Goal: Transaction & Acquisition: Purchase product/service

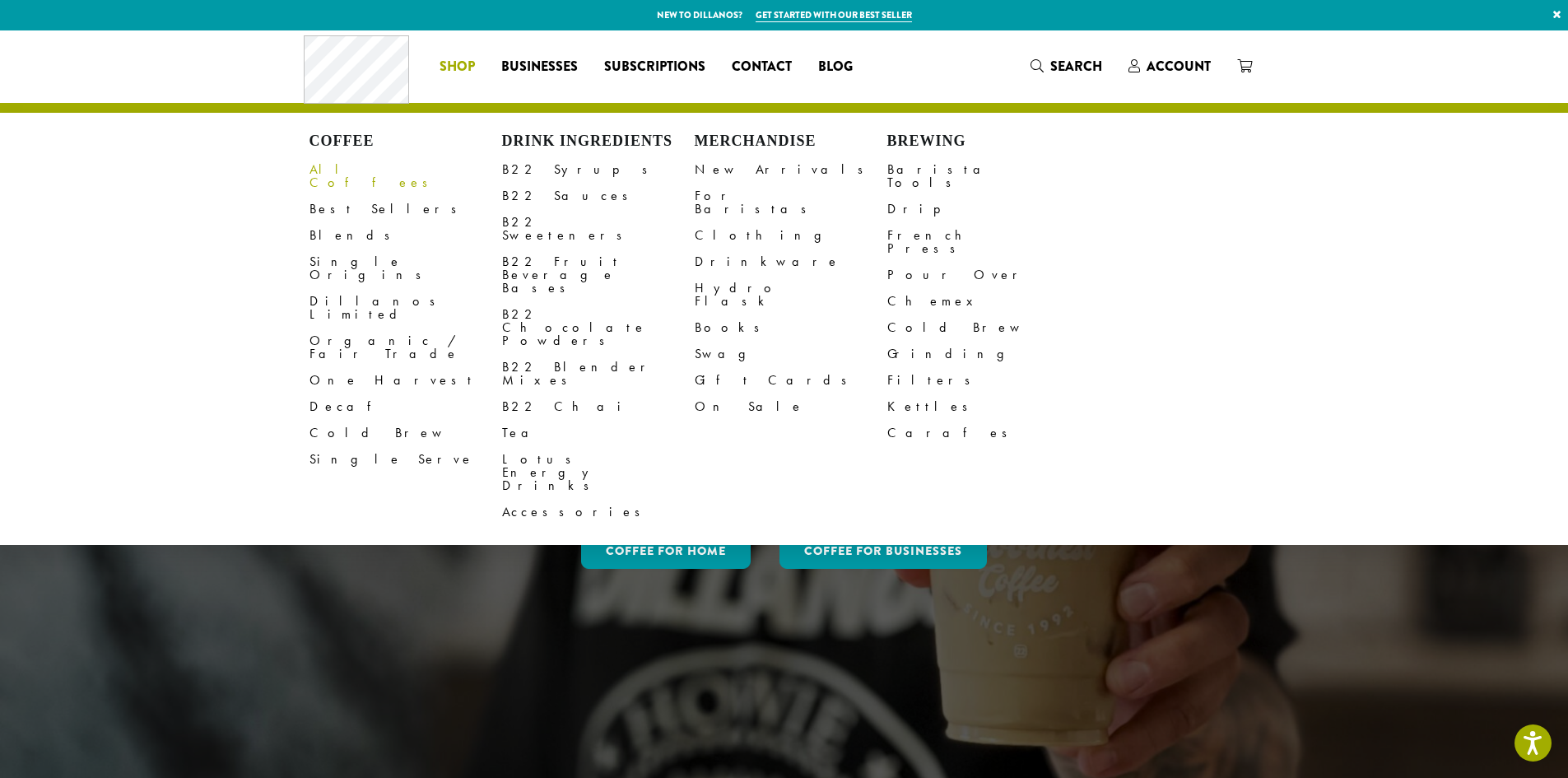
click at [336, 170] on link "All Coffees" at bounding box center [405, 176] width 193 height 40
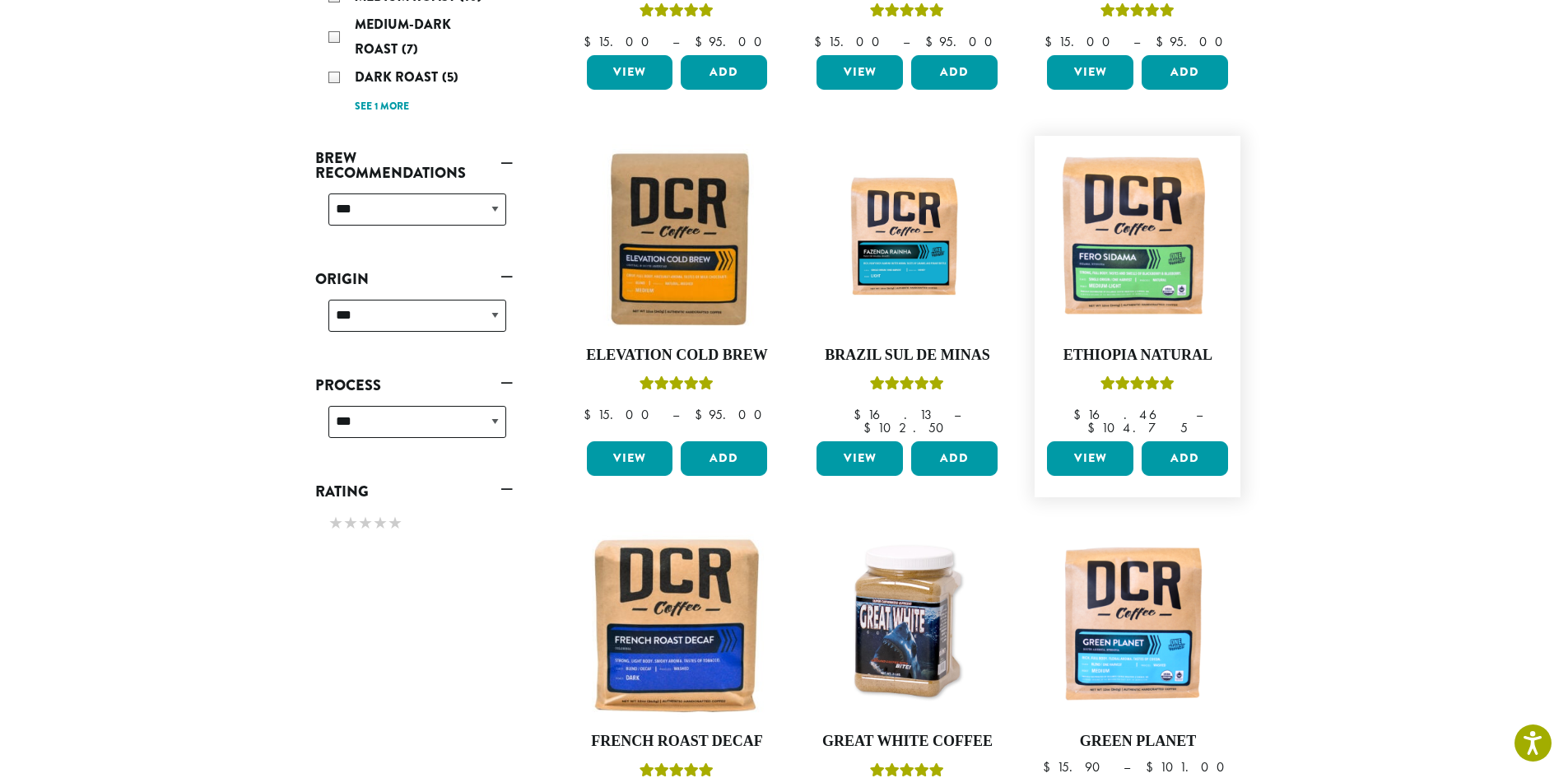
scroll to position [360, 0]
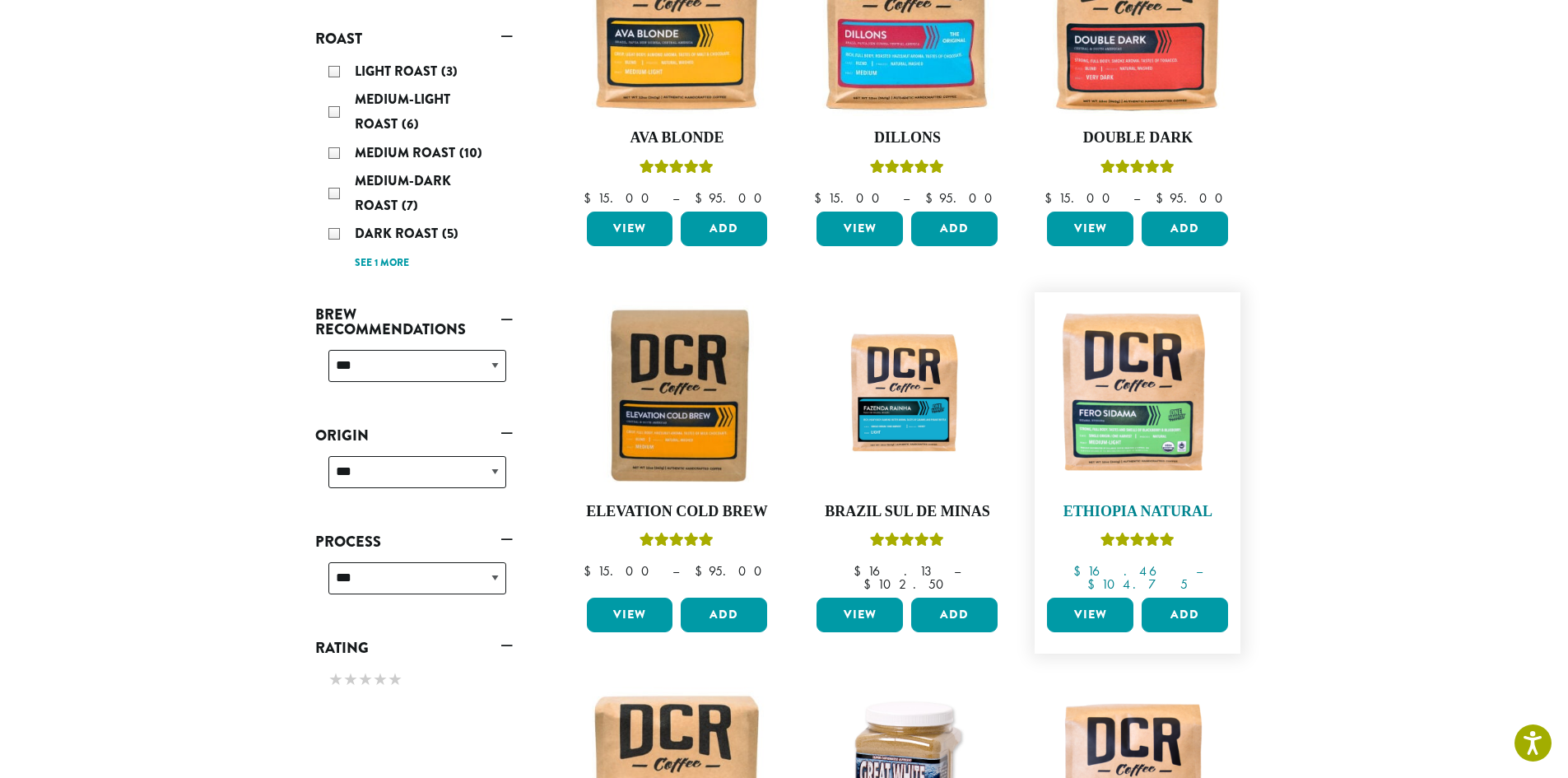
click at [1114, 410] on img at bounding box center [1137, 395] width 189 height 189
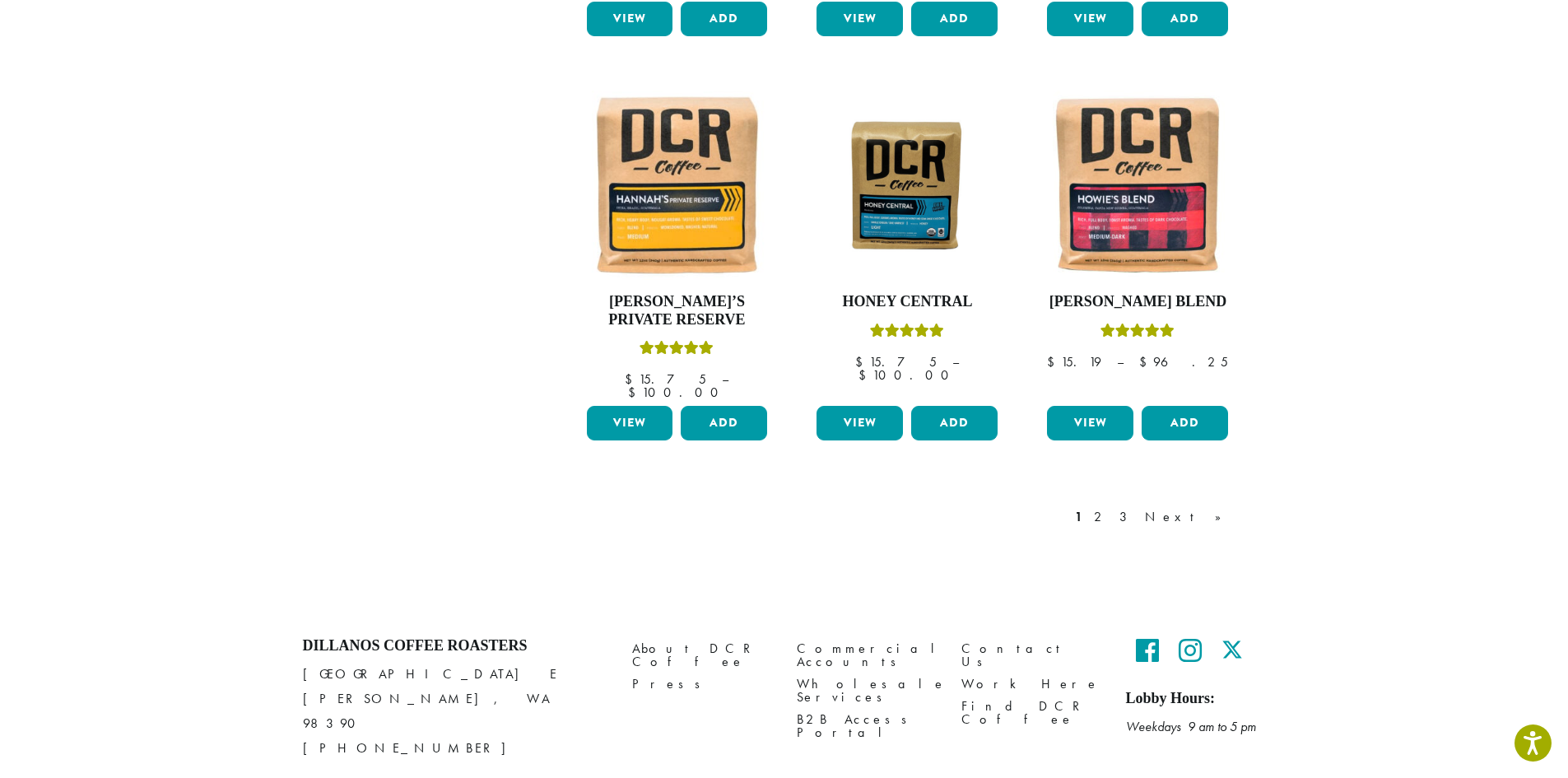
scroll to position [1348, 0]
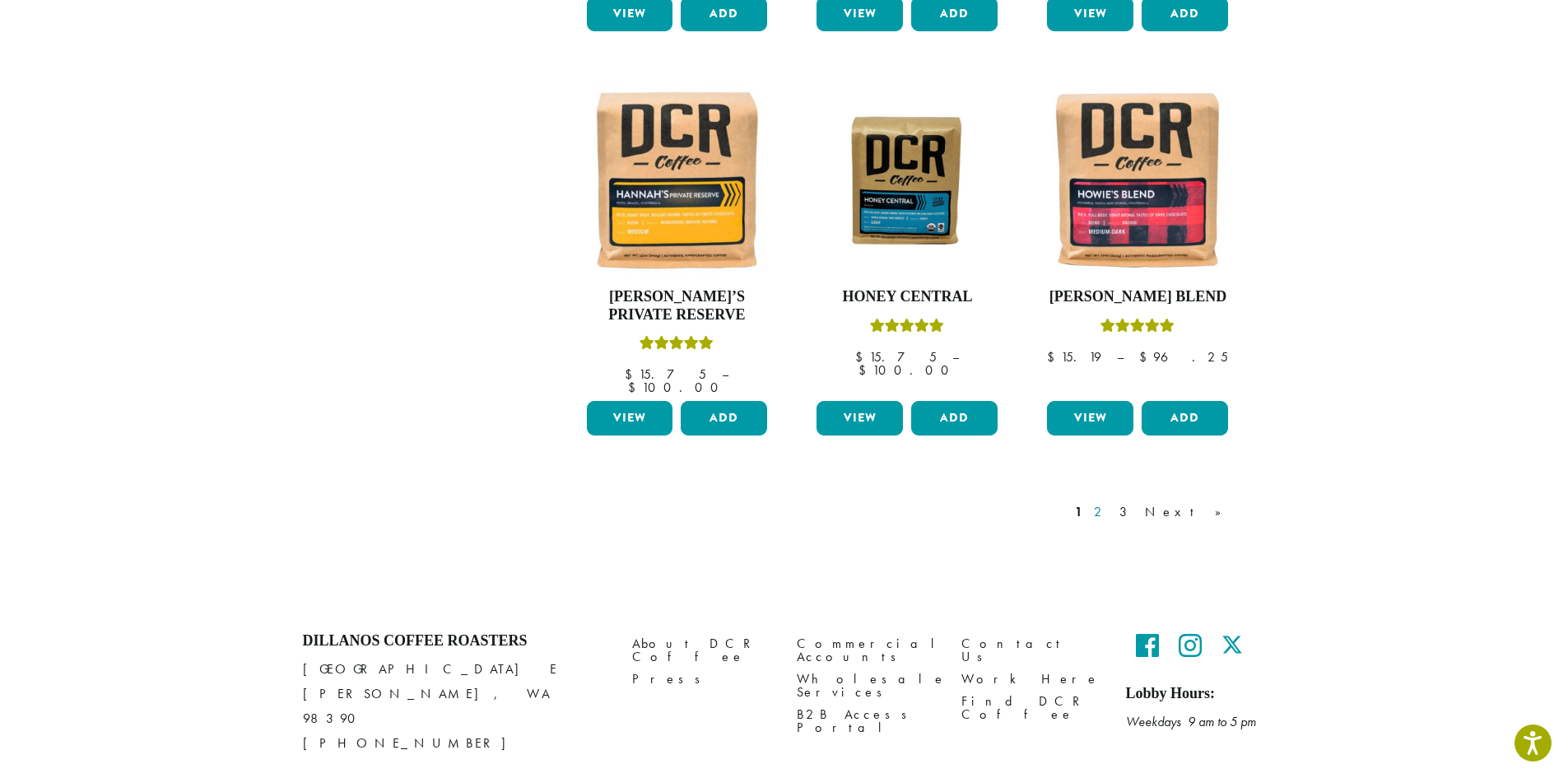
click at [1111, 502] on link "2" at bounding box center [1101, 512] width 20 height 19
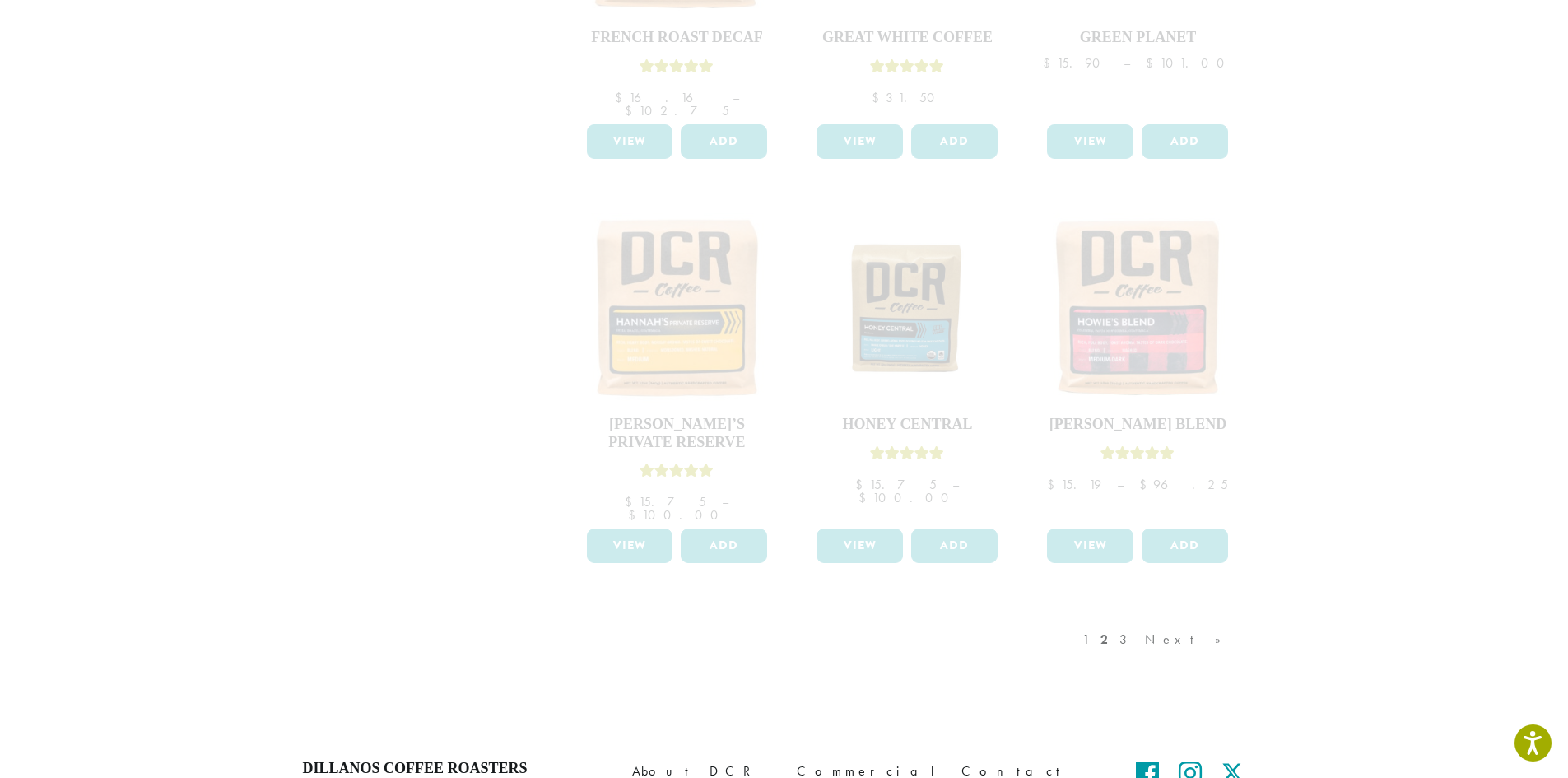
scroll to position [1348, 0]
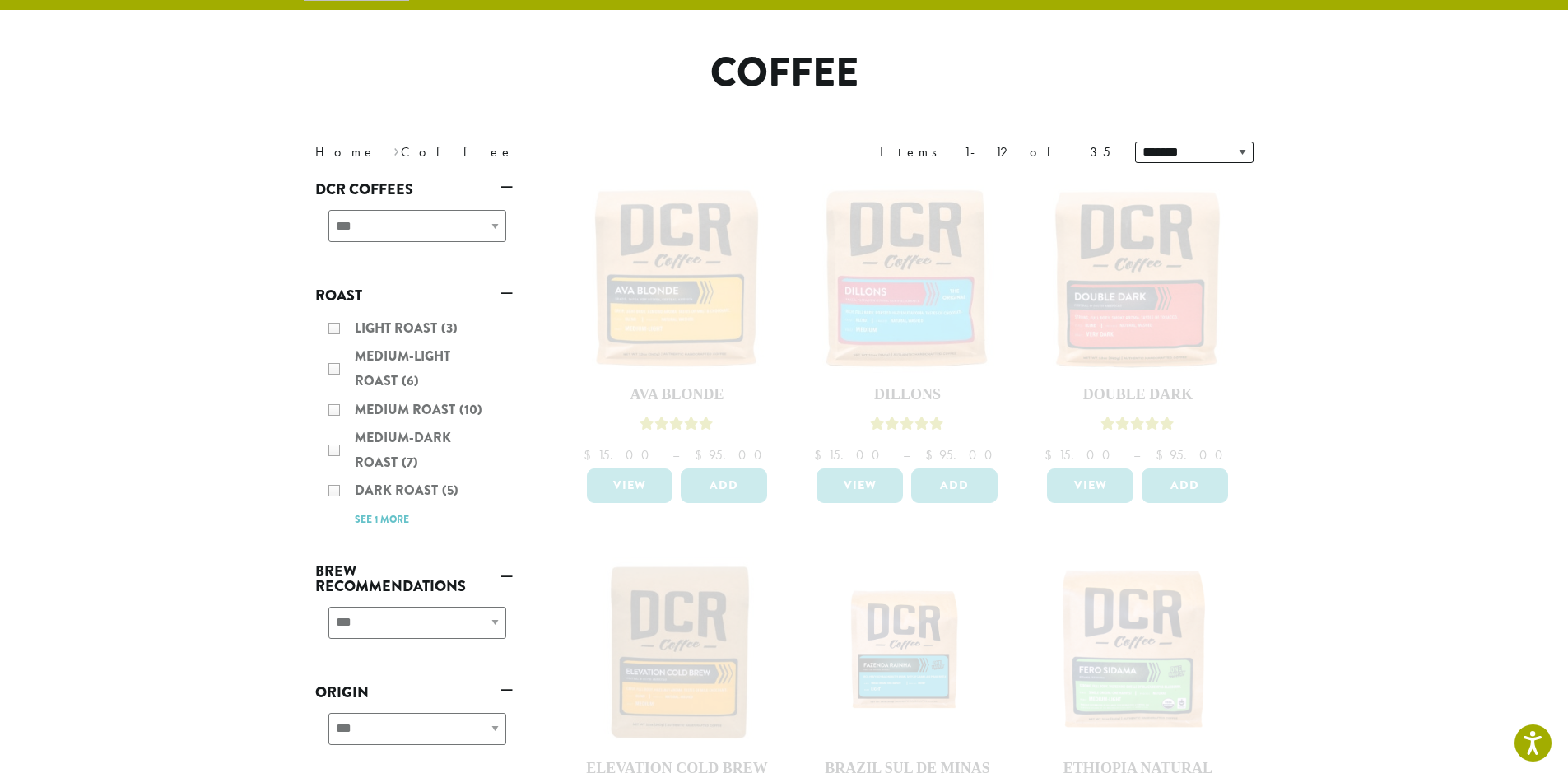
scroll to position [247, 0]
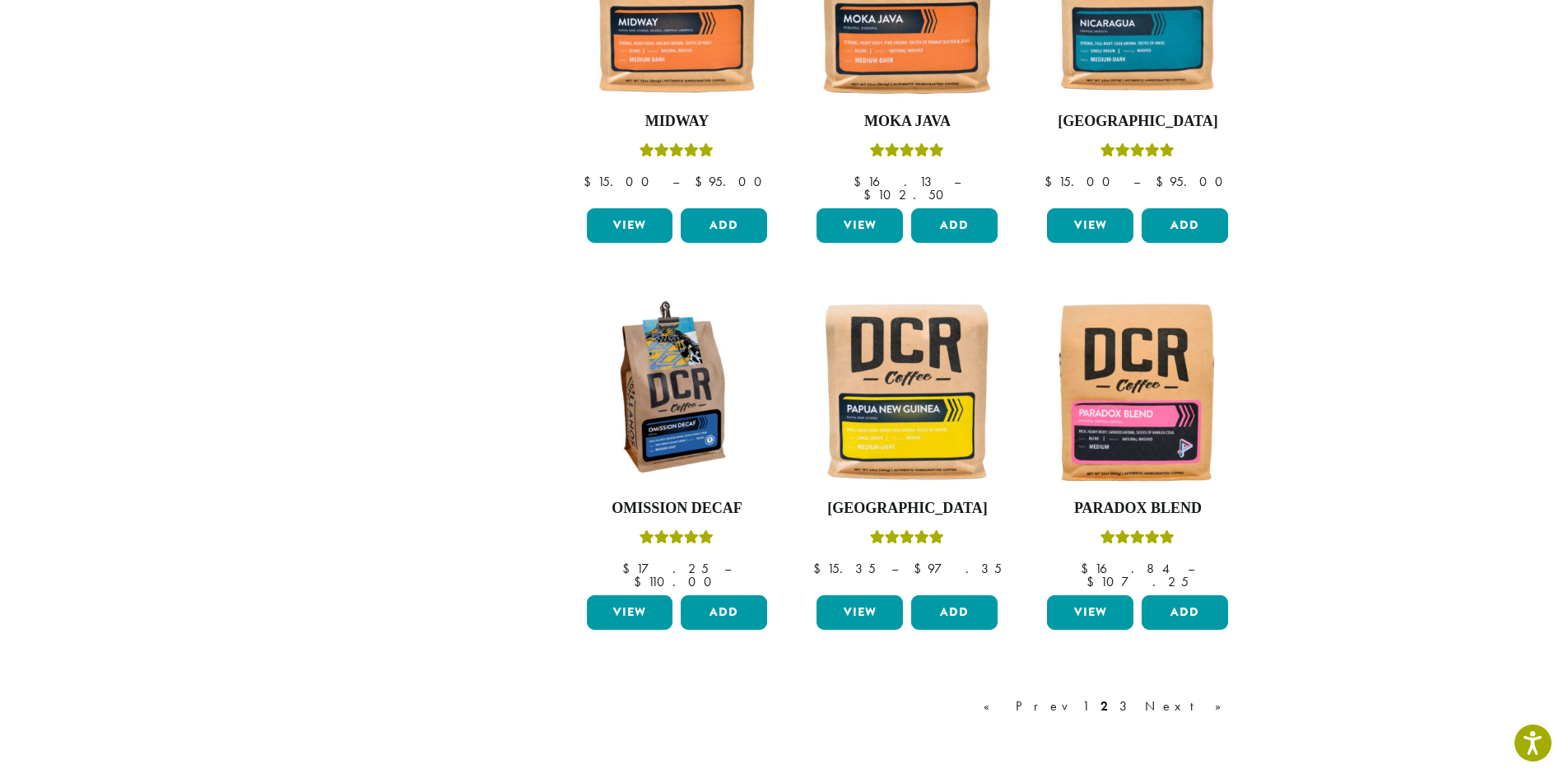
scroll to position [1153, 0]
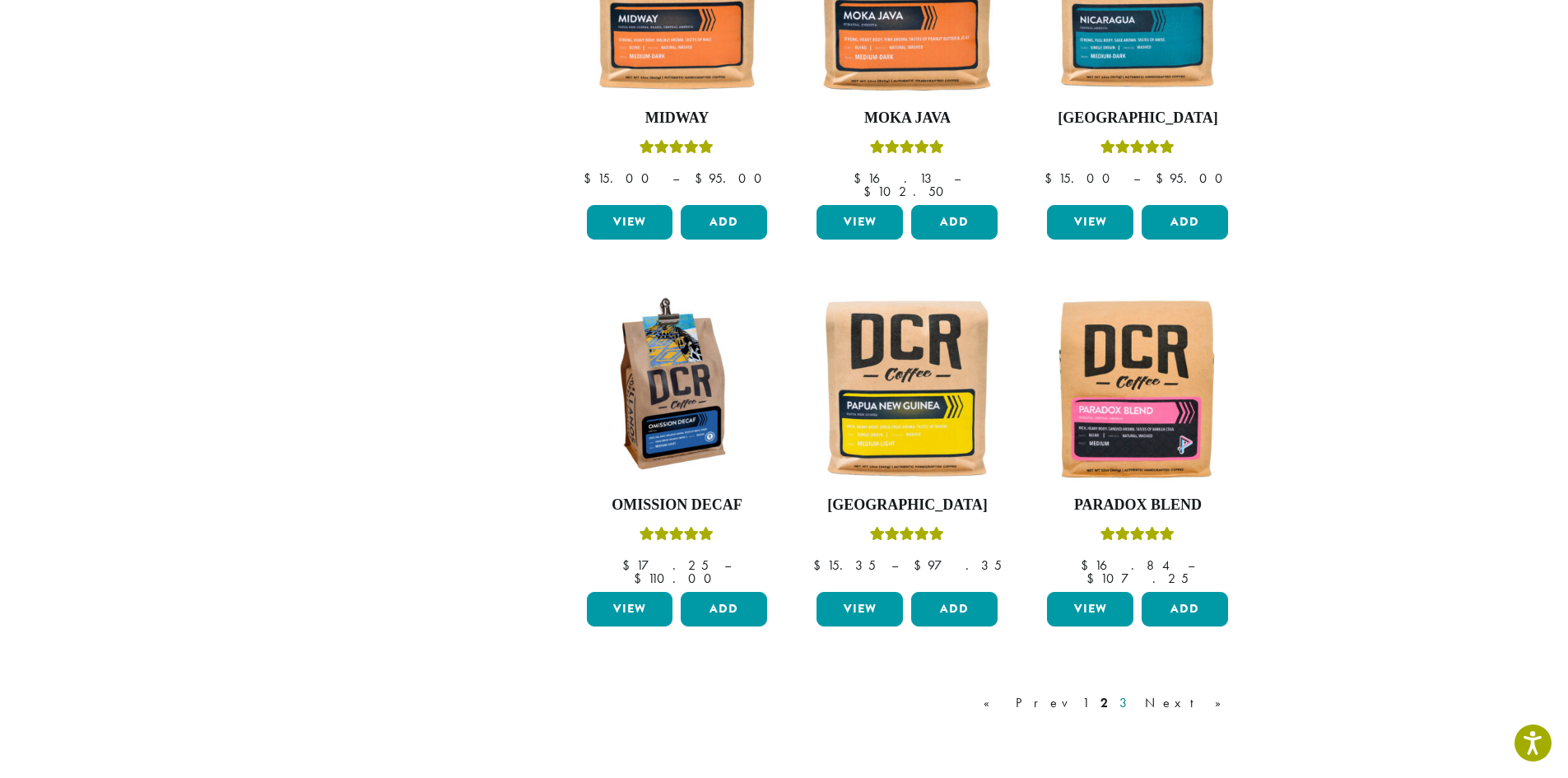
click at [1137, 693] on link "3" at bounding box center [1126, 702] width 20 height 19
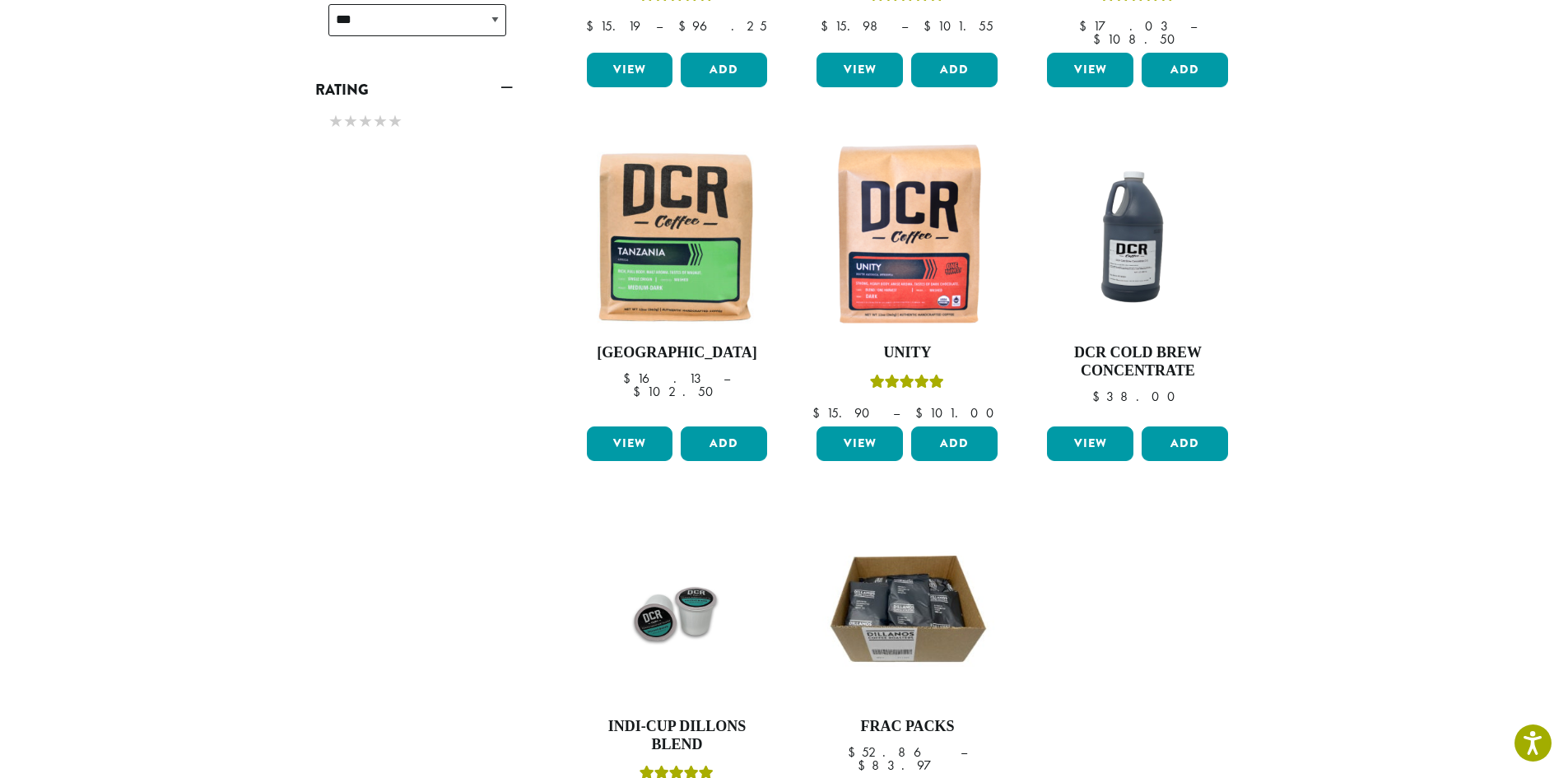
scroll to position [906, 0]
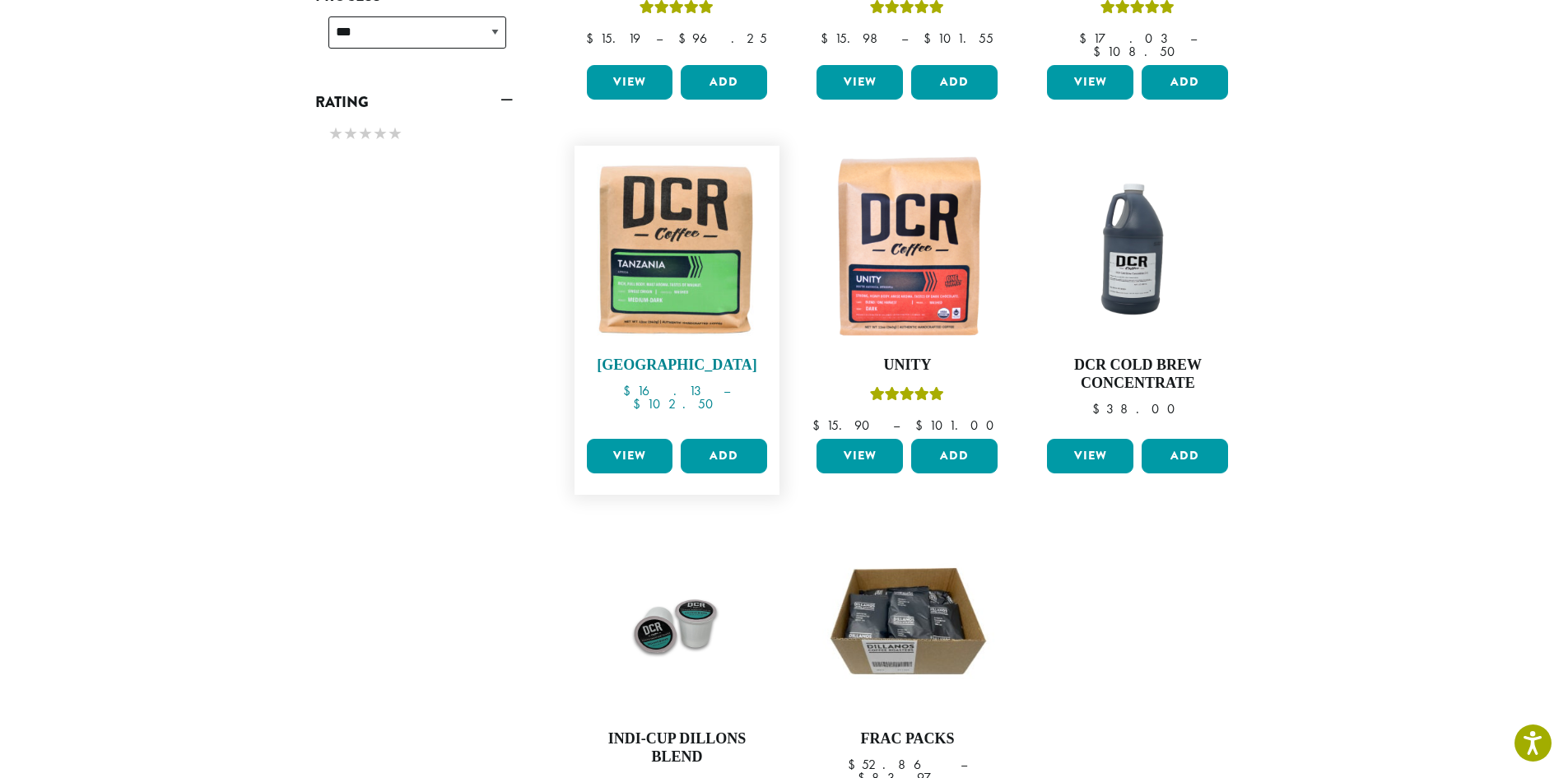
click at [692, 261] on img at bounding box center [676, 248] width 189 height 189
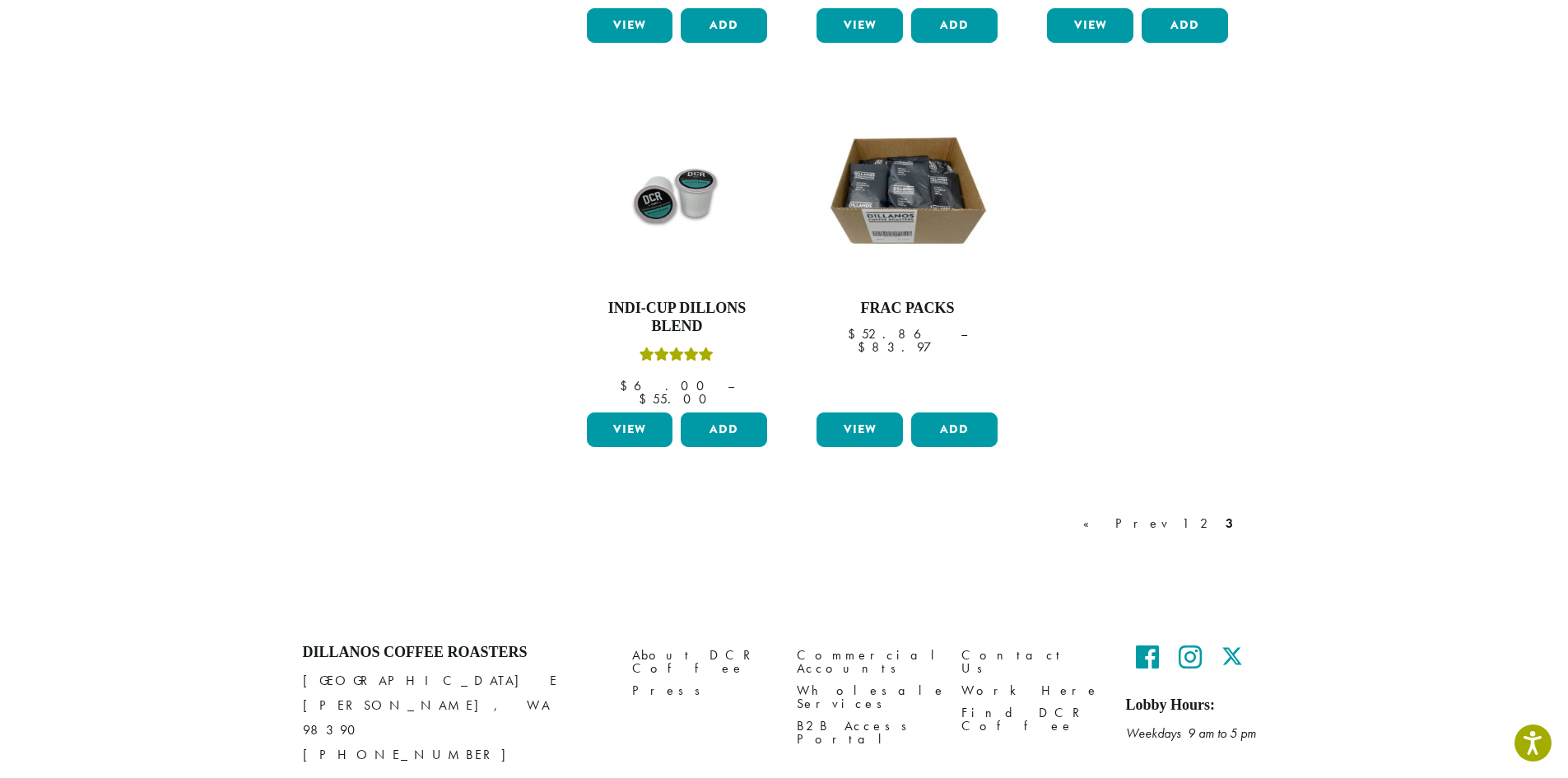
scroll to position [1348, 0]
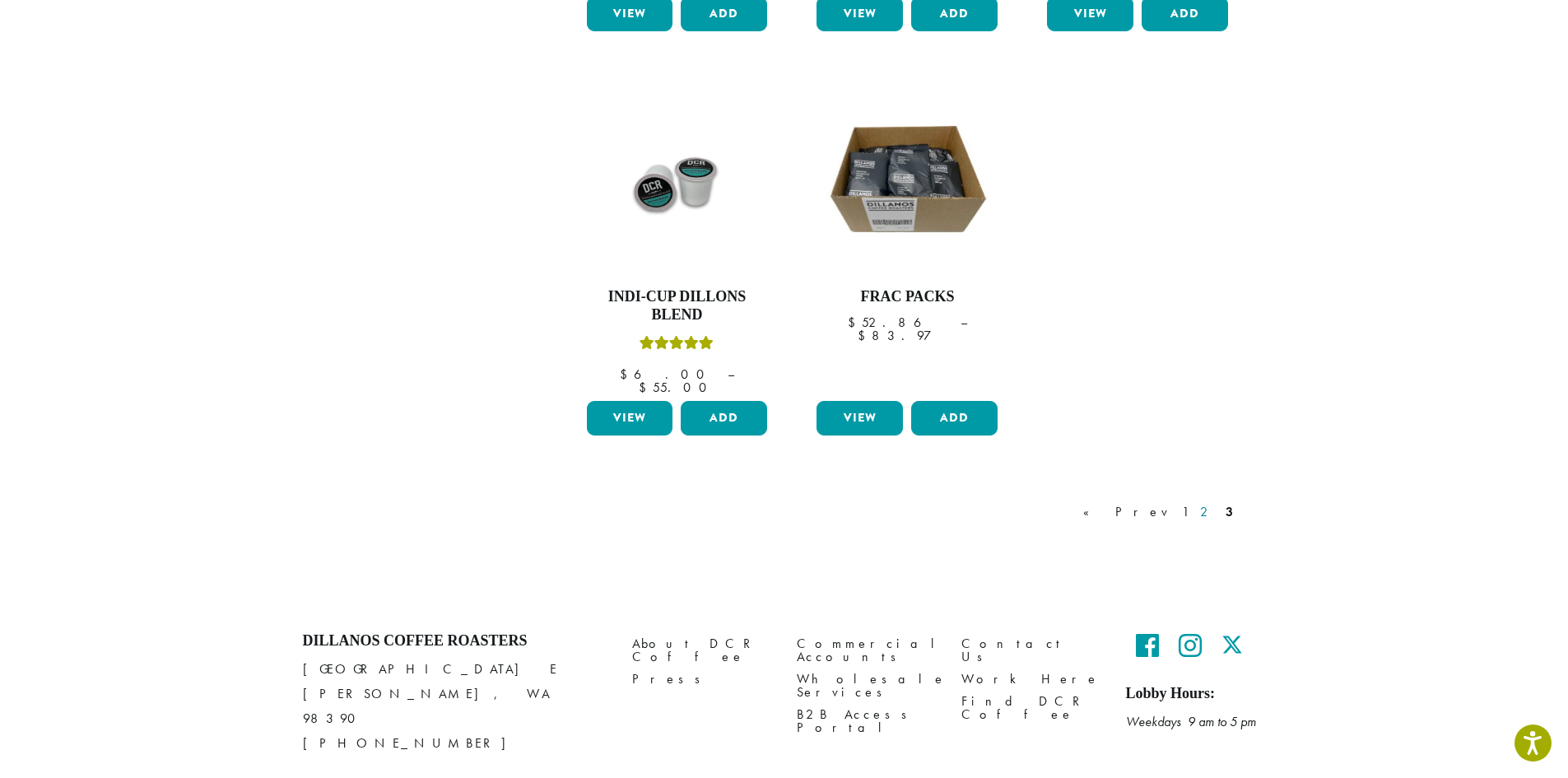
click at [1210, 502] on link "2" at bounding box center [1207, 512] width 20 height 19
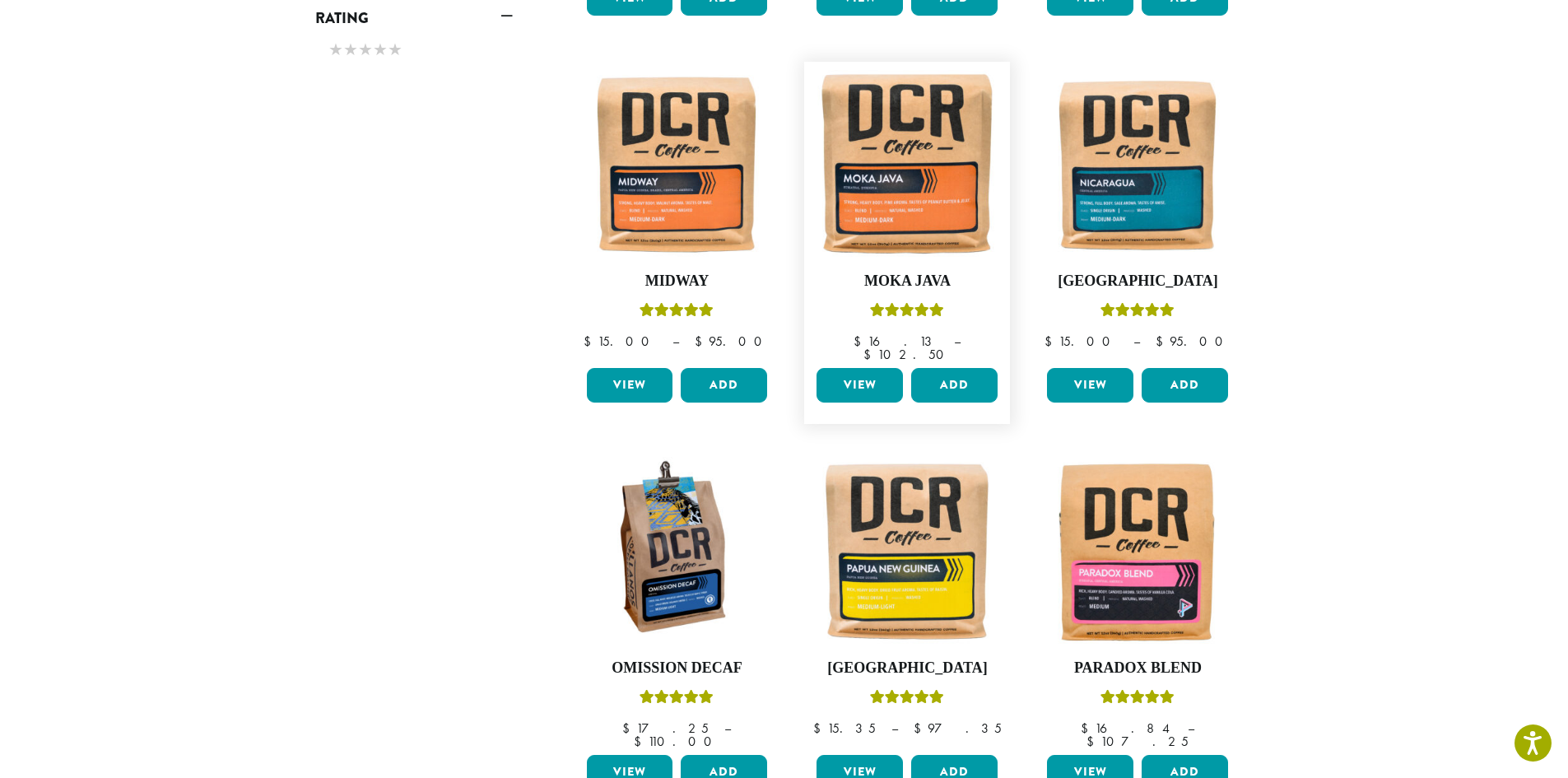
scroll to position [988, 0]
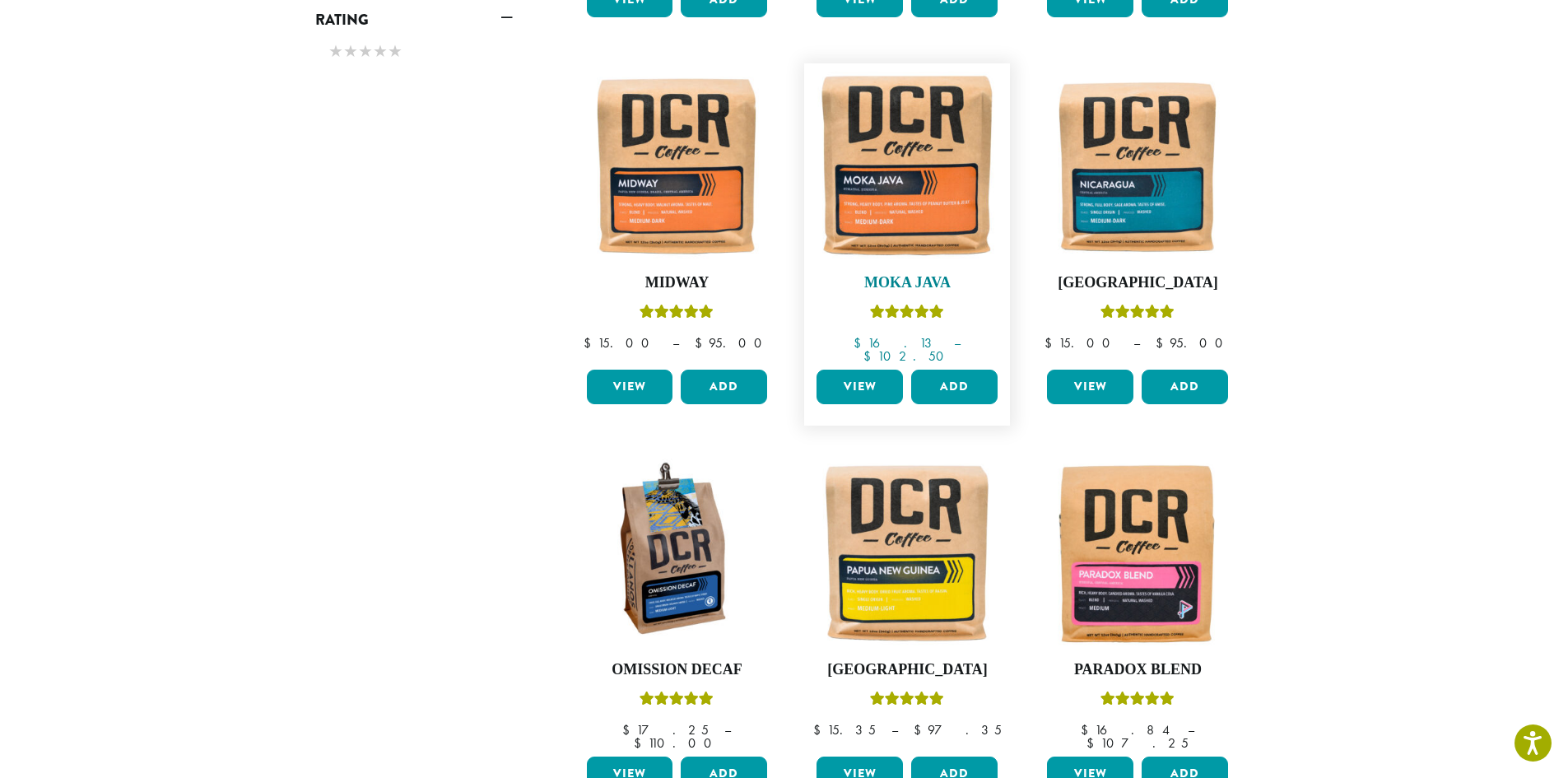
click at [913, 140] on img at bounding box center [907, 166] width 189 height 189
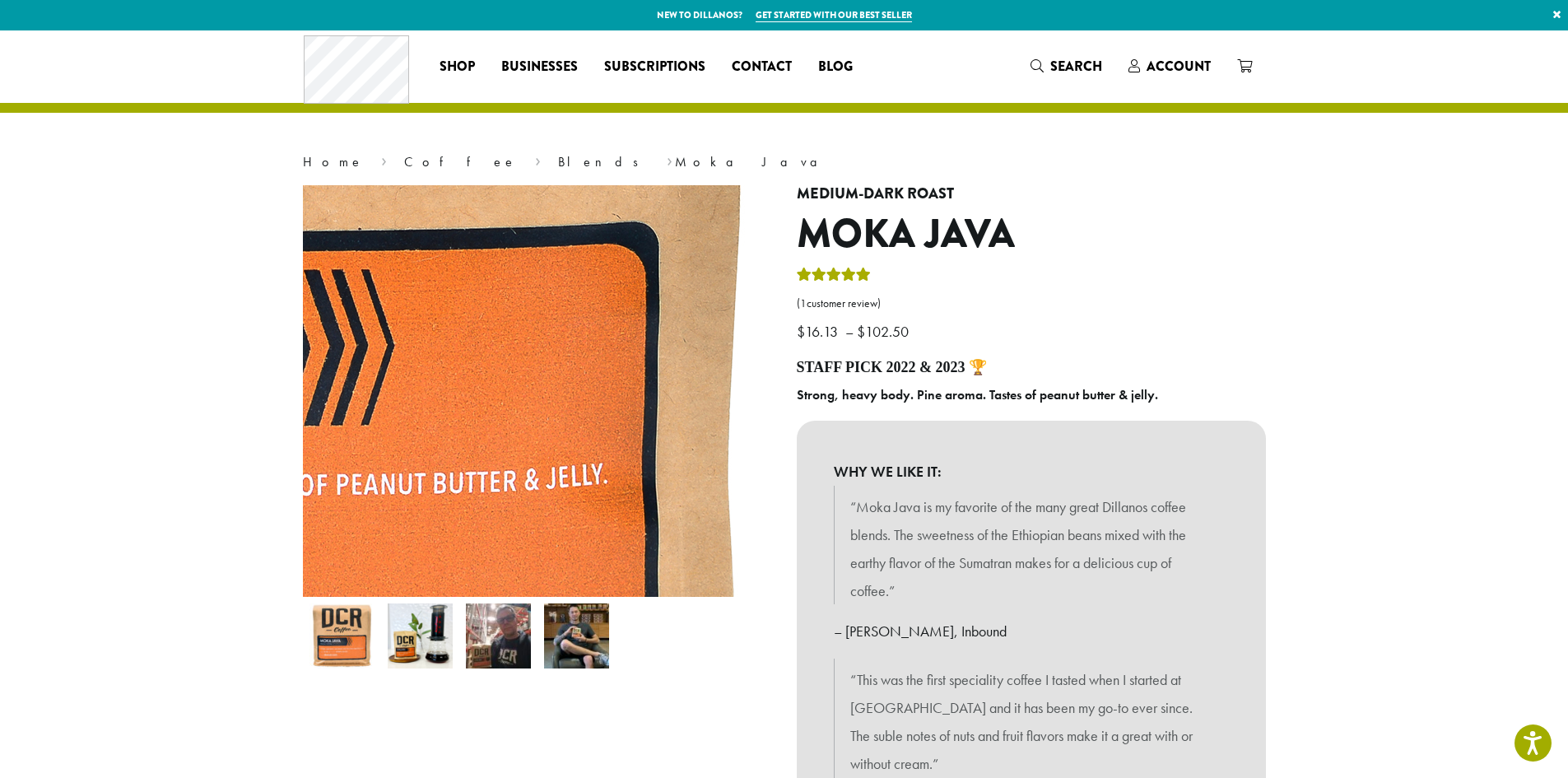
scroll to position [576, 0]
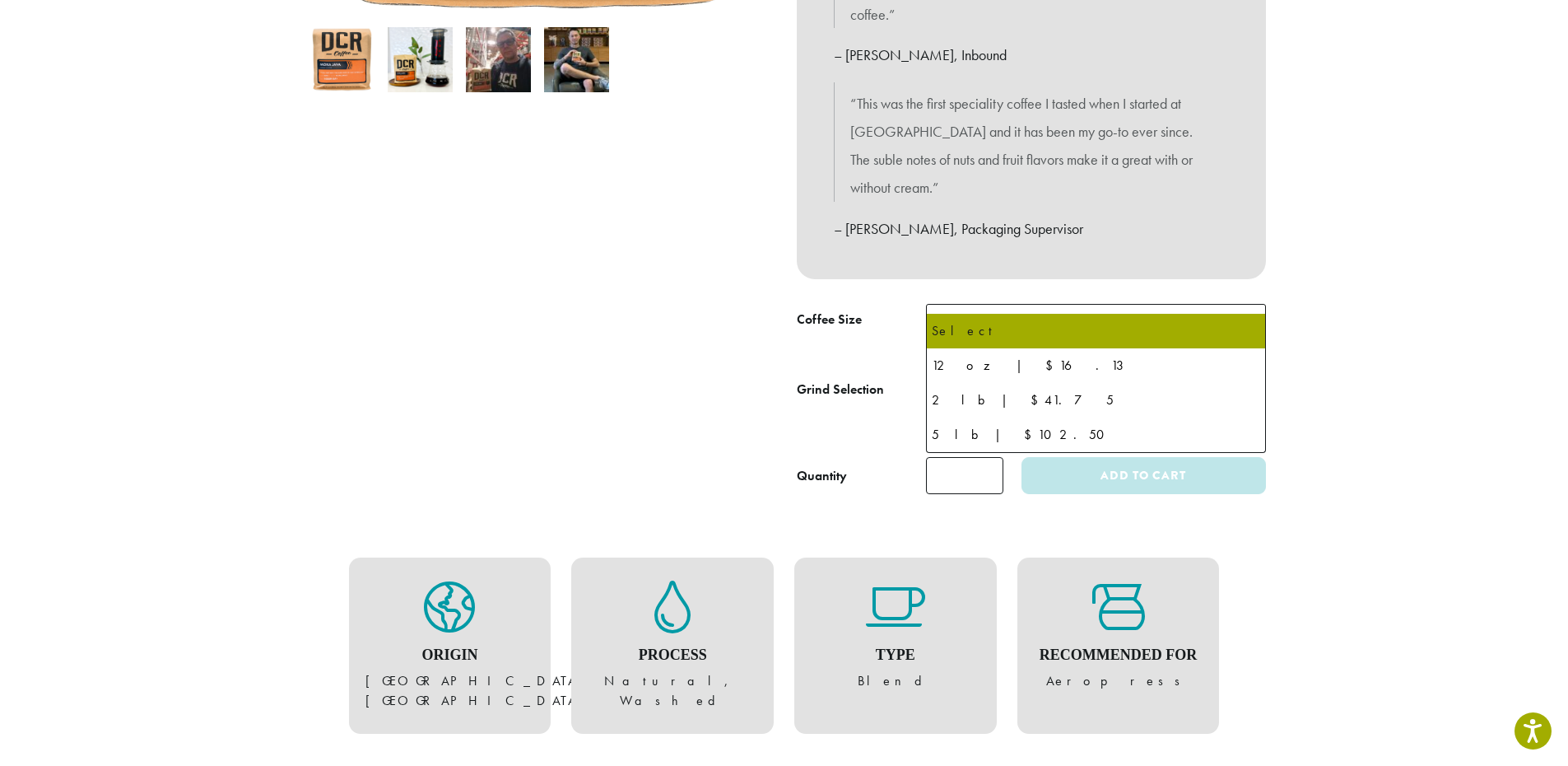
click at [1124, 304] on span "Select" at bounding box center [1095, 324] width 340 height 41
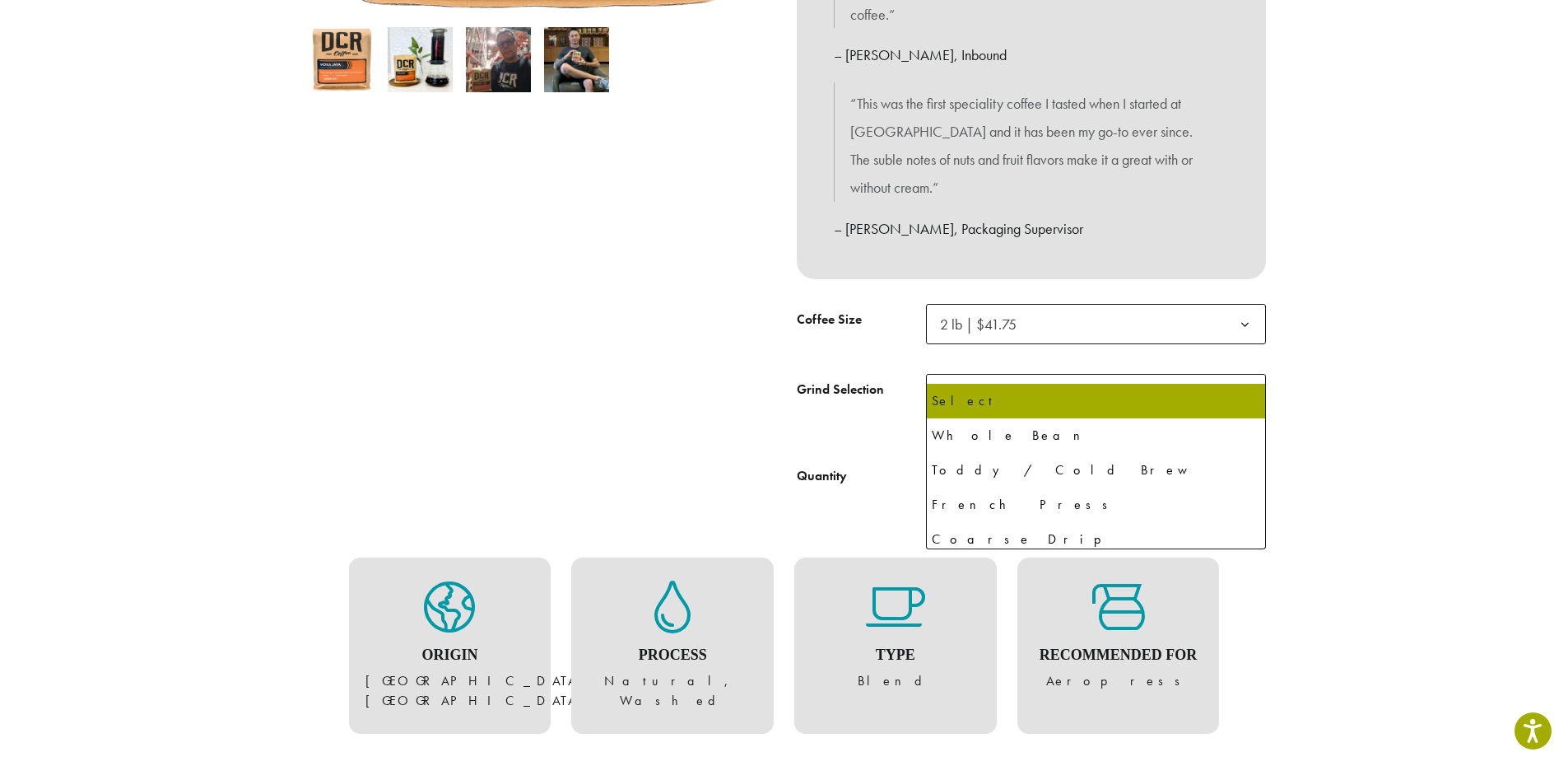
click at [1059, 374] on span "Select" at bounding box center [1095, 395] width 340 height 41
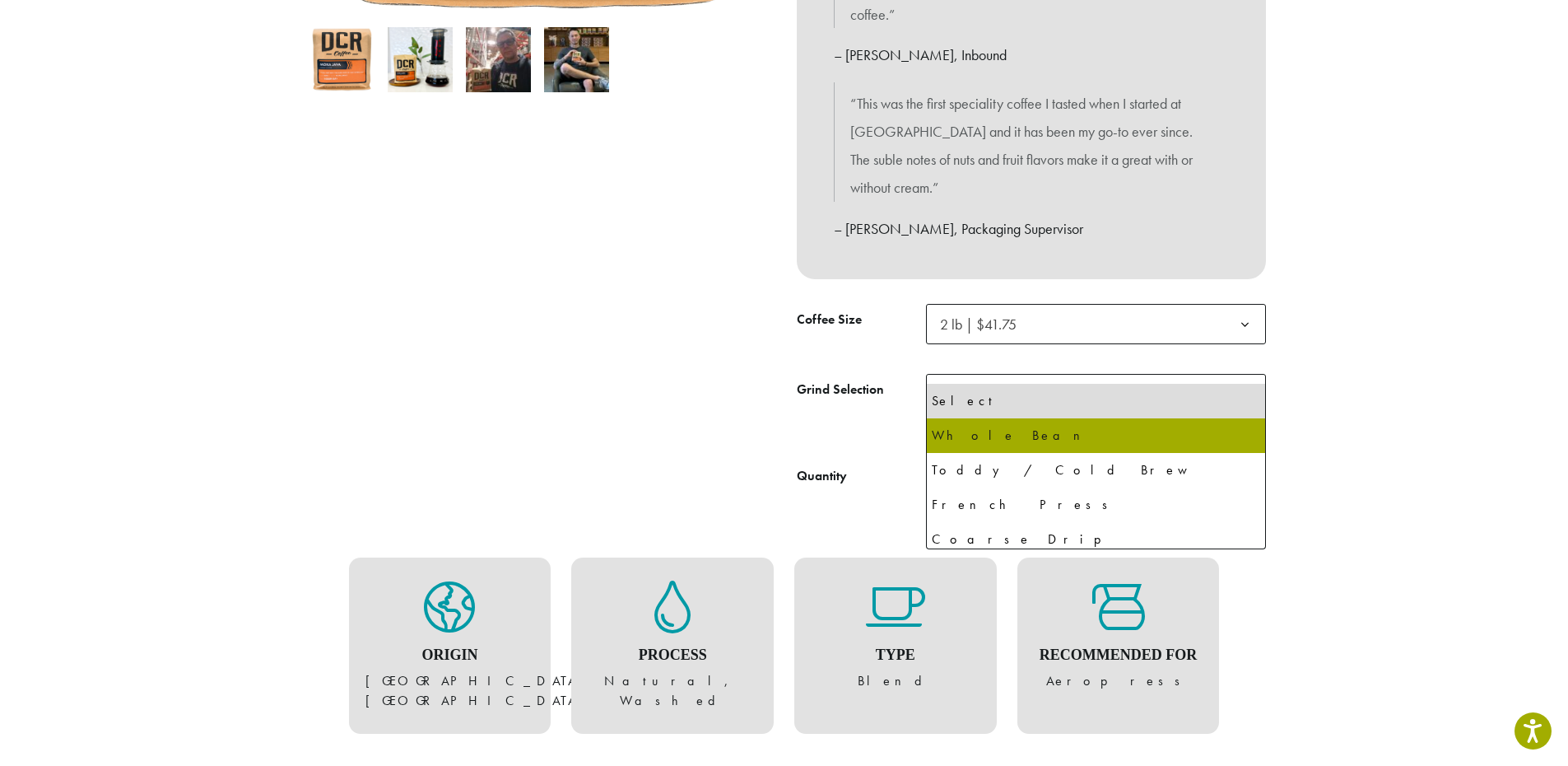
select select "**********"
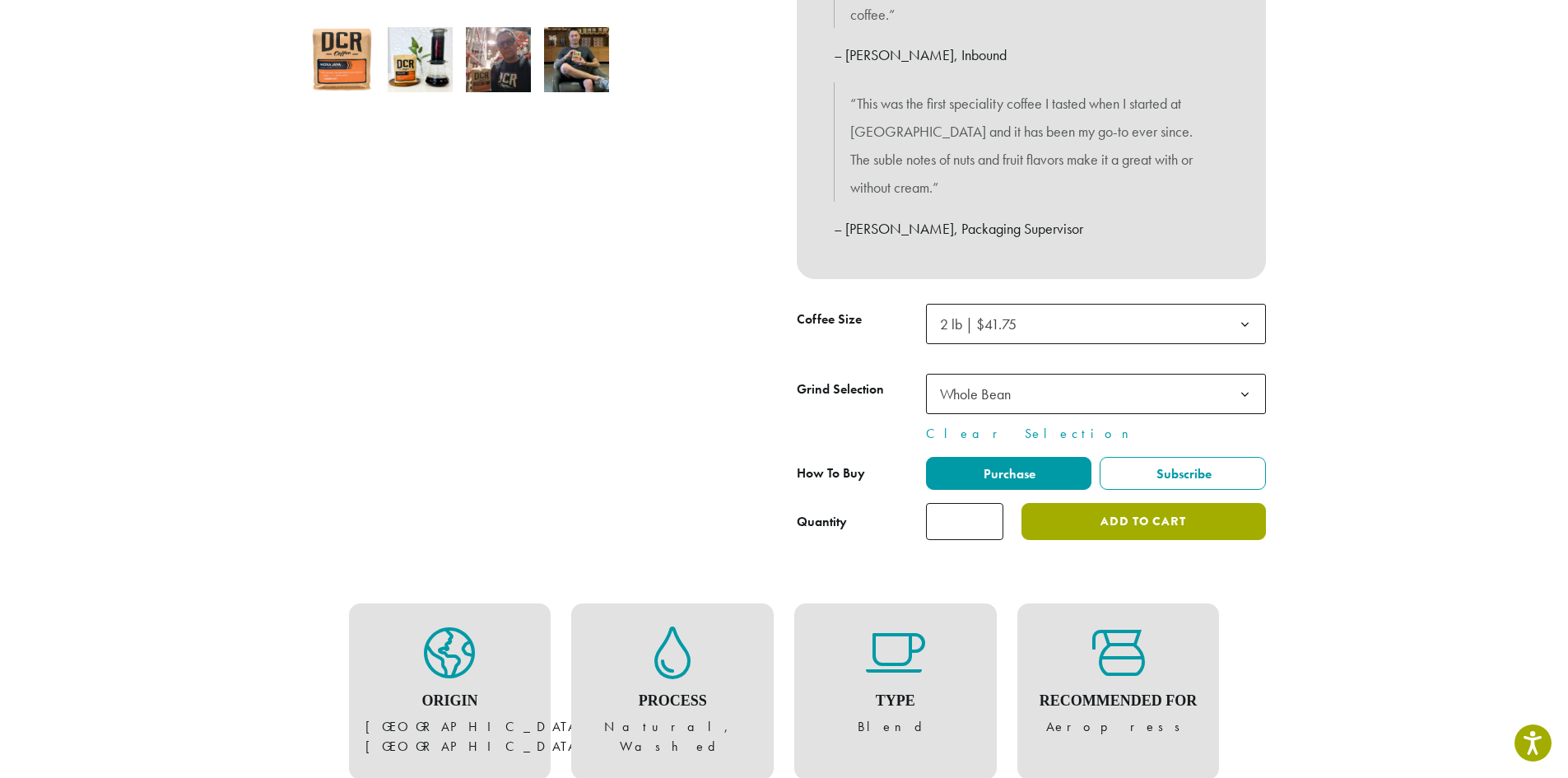
click at [1106, 503] on button "Add to cart" at bounding box center [1142, 522] width 243 height 37
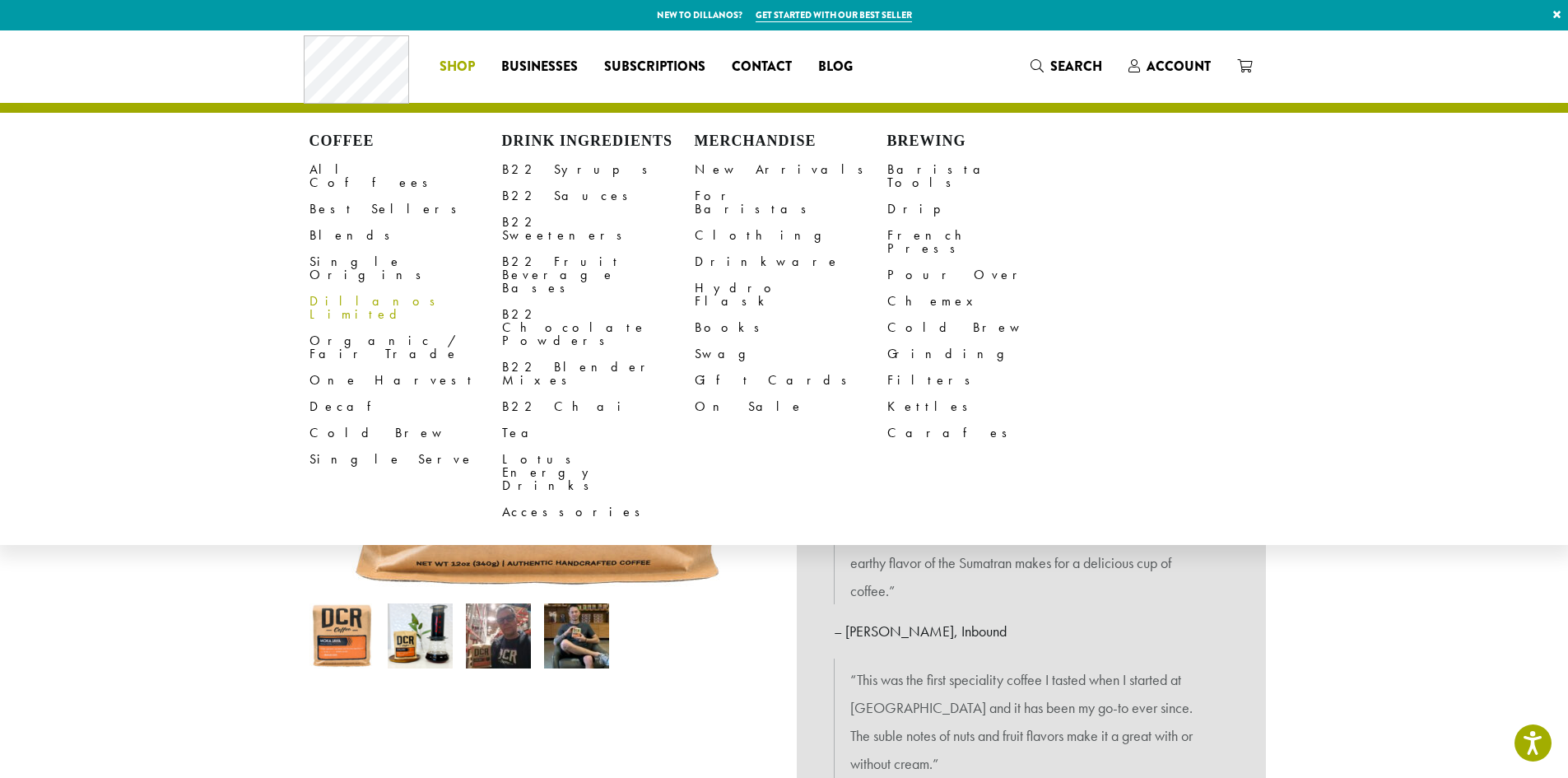
click at [330, 289] on link "Dillanos Limited" at bounding box center [405, 308] width 193 height 40
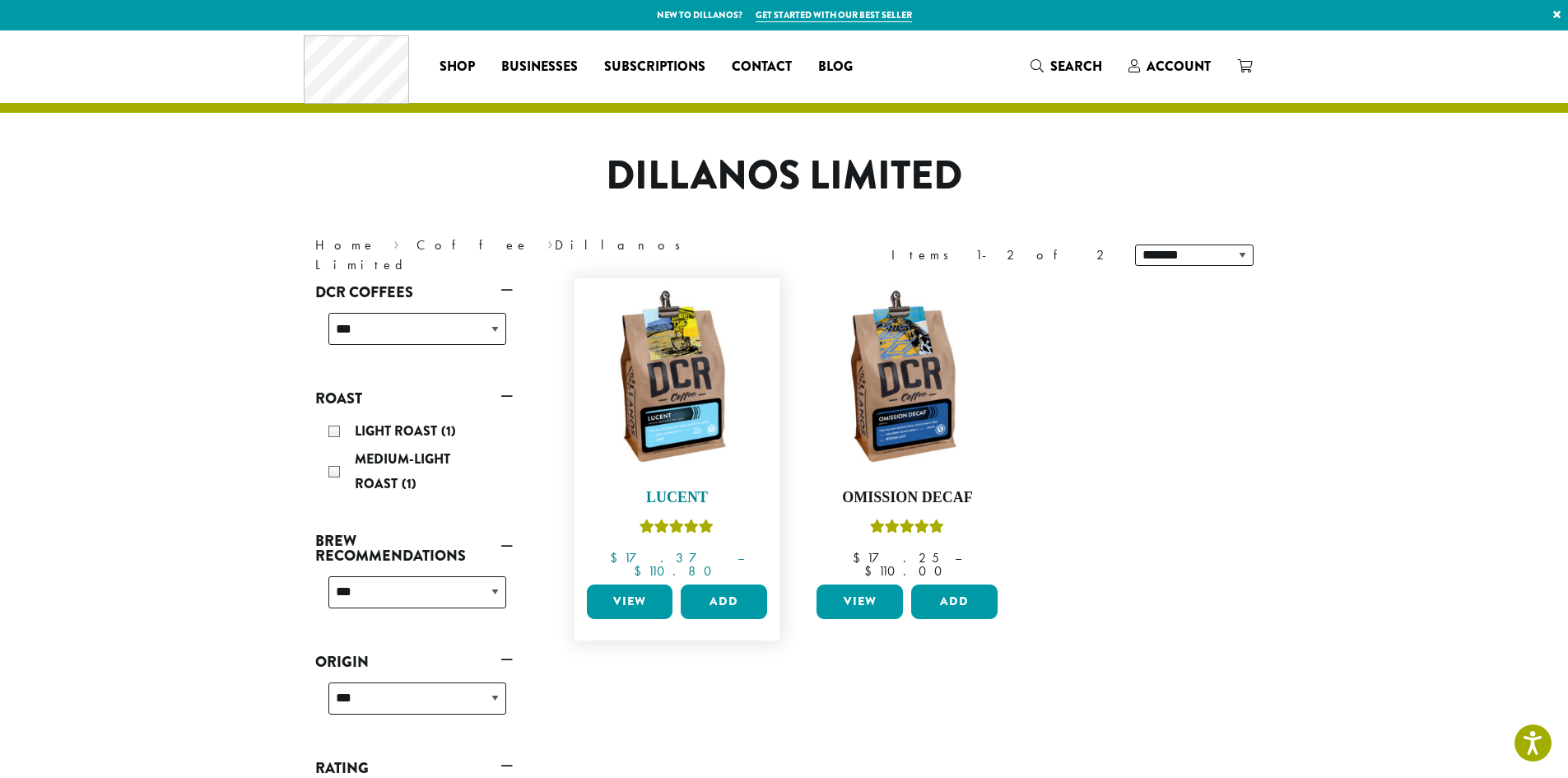
click at [678, 401] on img at bounding box center [676, 381] width 189 height 189
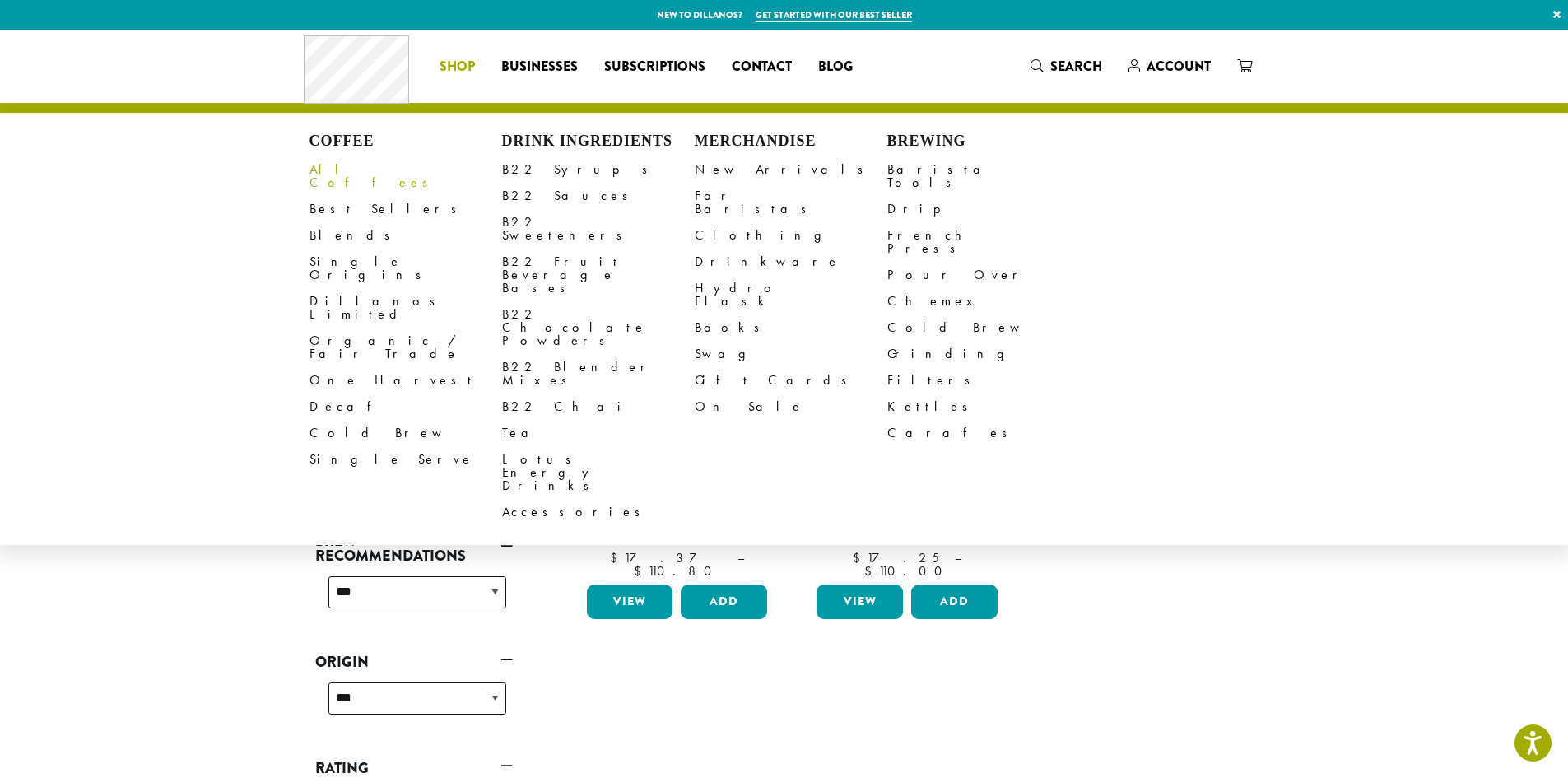
click at [336, 172] on link "All Coffees" at bounding box center [405, 176] width 193 height 40
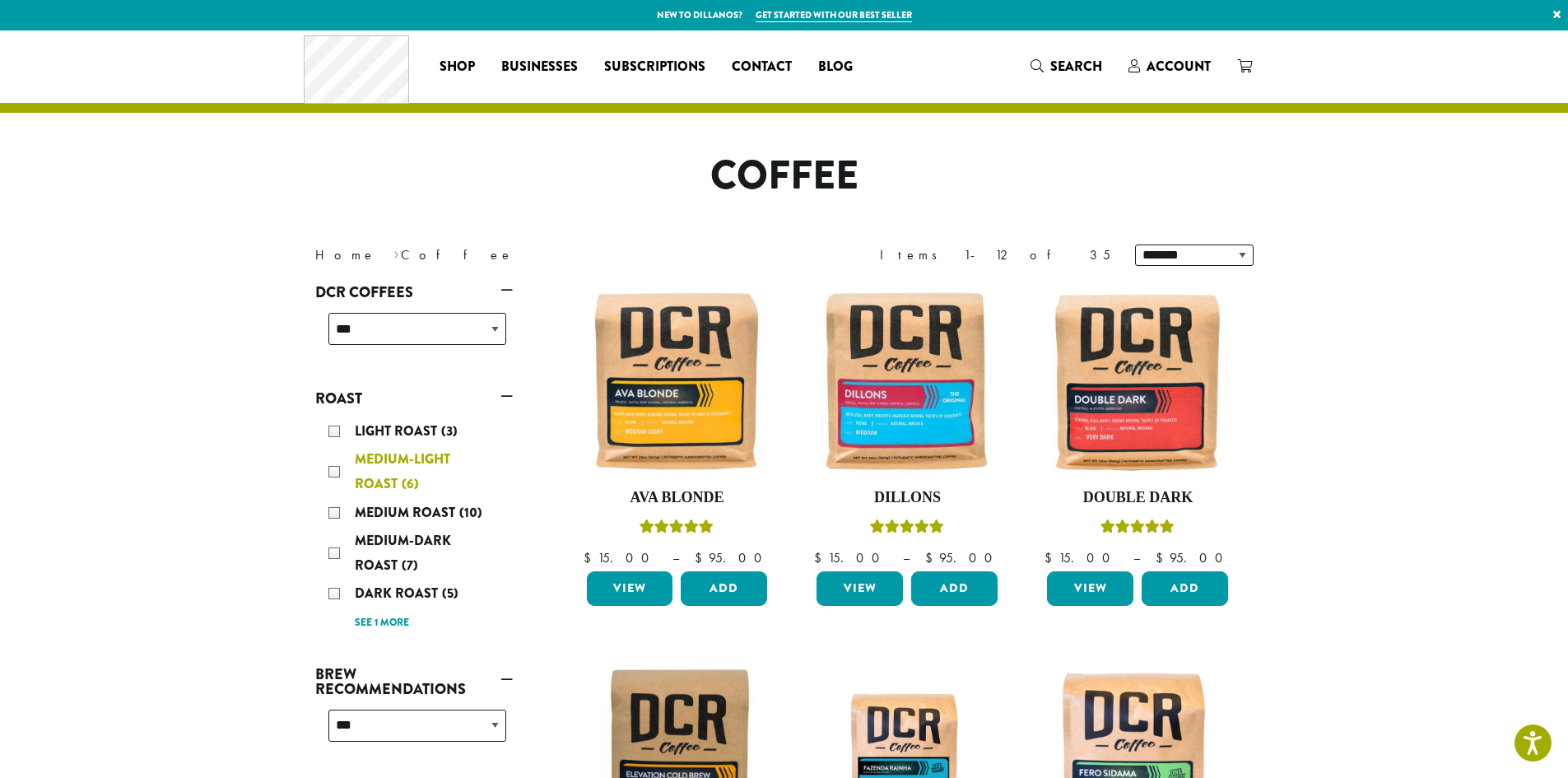
click at [333, 474] on div "Medium-Light Roast (6)" at bounding box center [416, 472] width 178 height 50
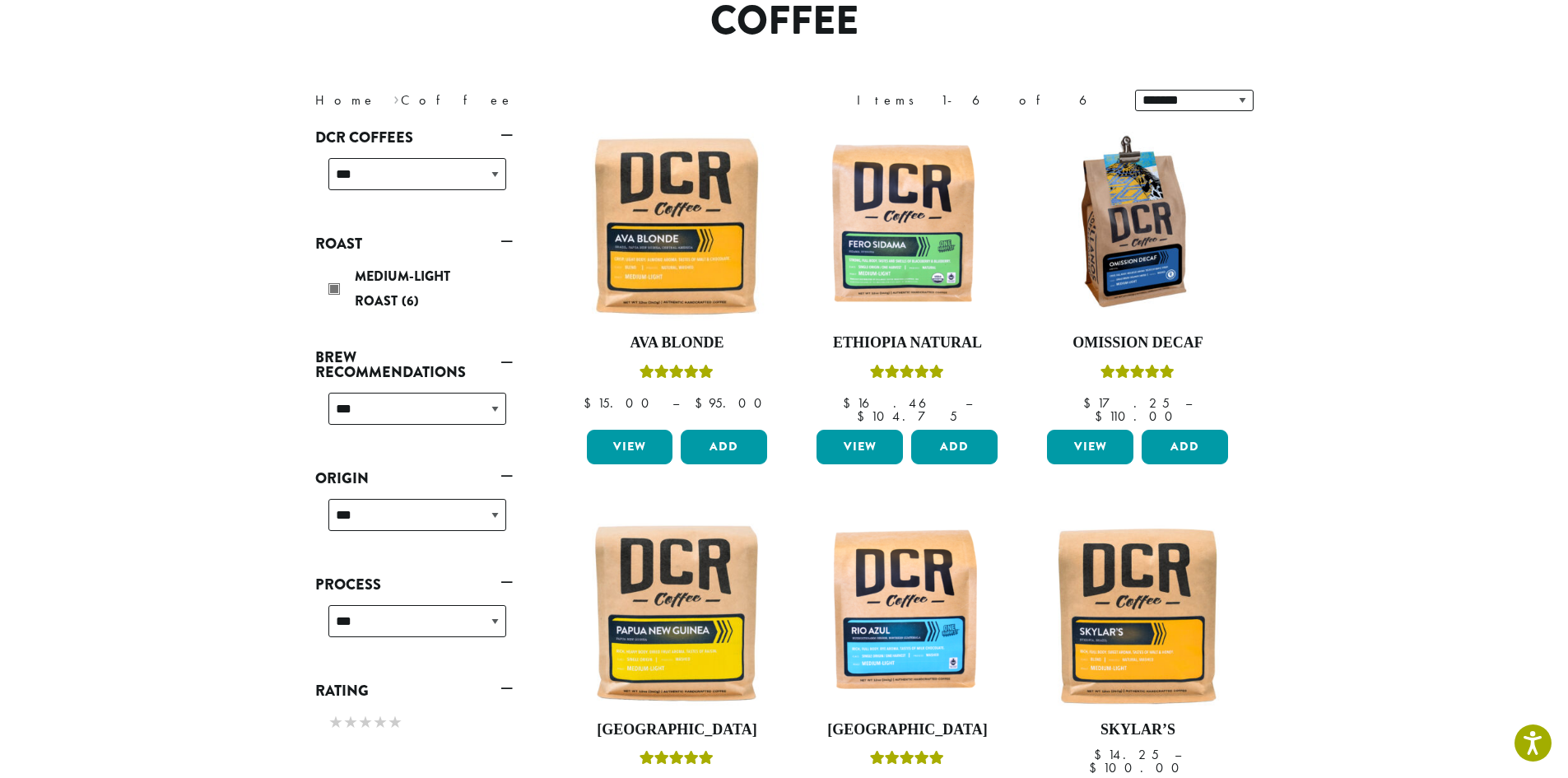
scroll to position [183, 0]
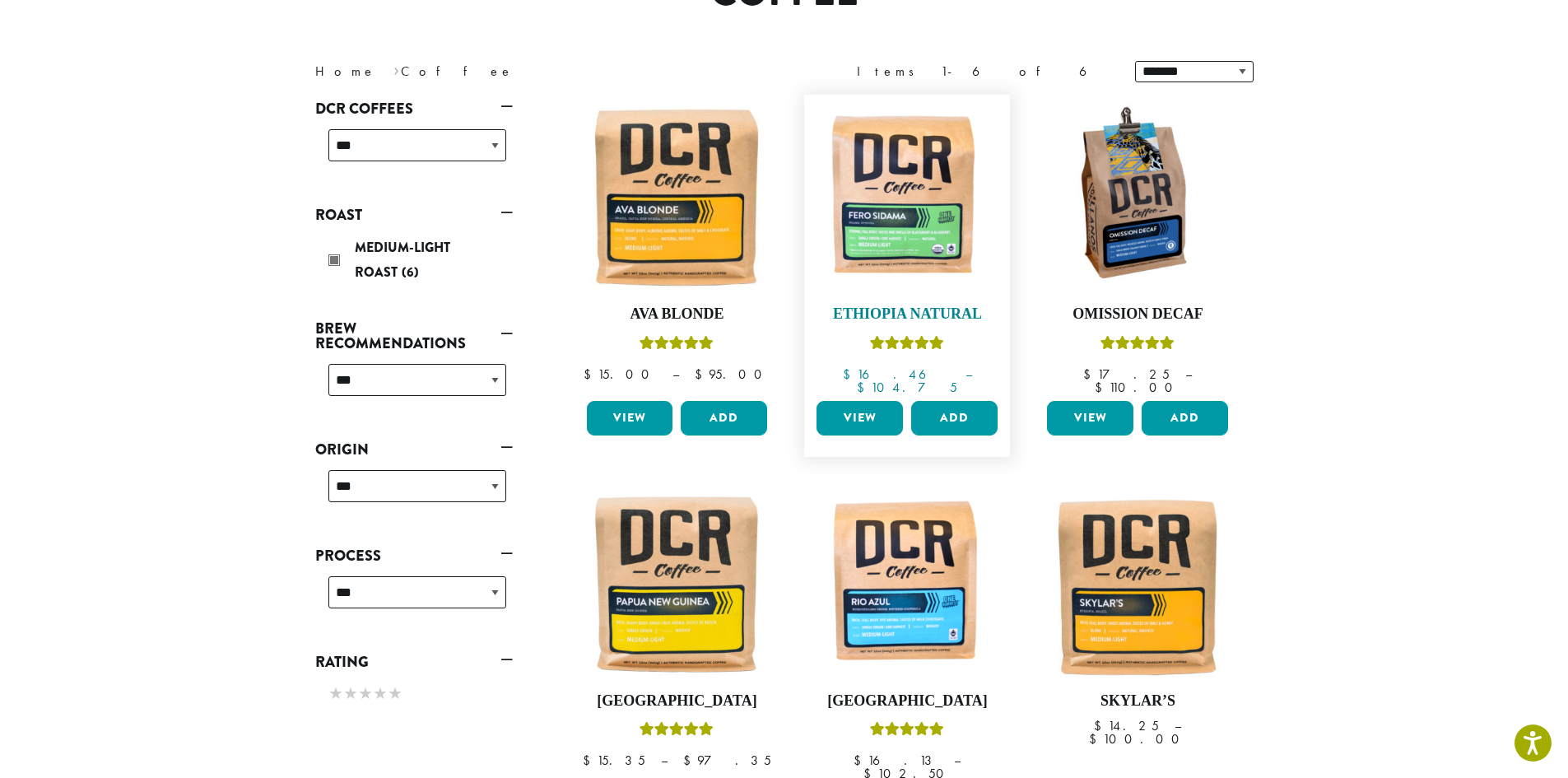
click at [921, 205] on img at bounding box center [907, 197] width 189 height 189
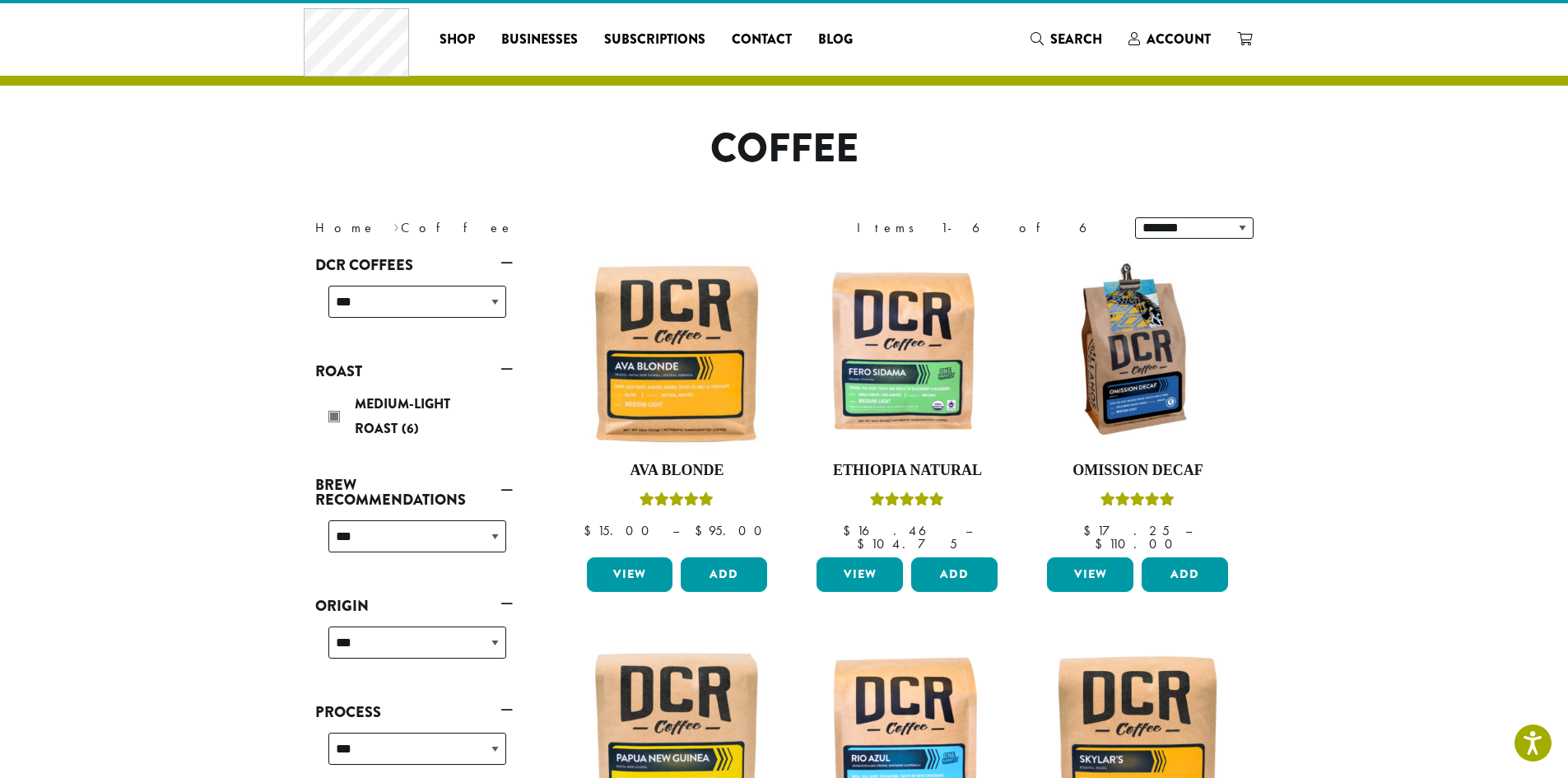
scroll to position [25, 0]
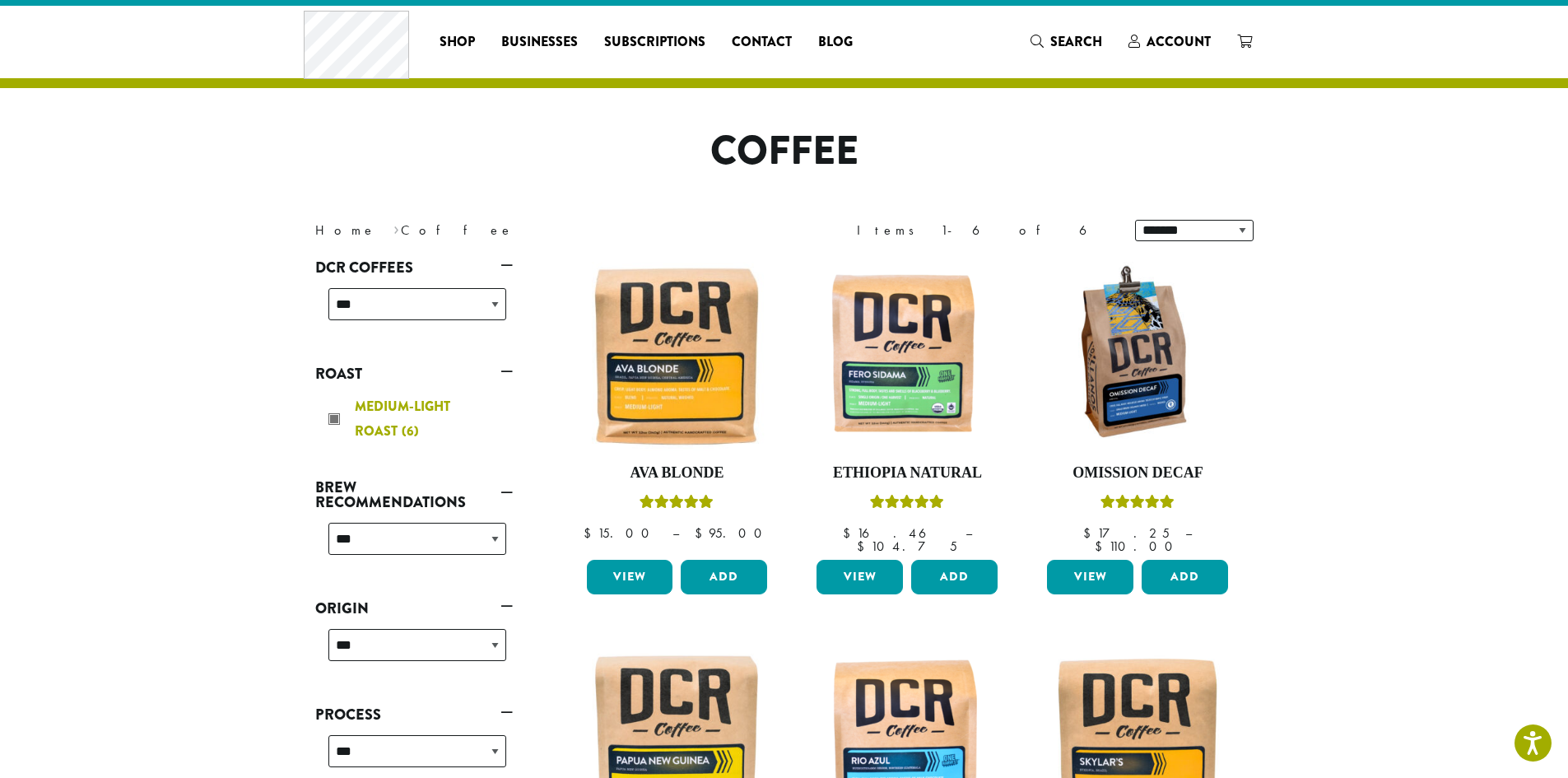
click at [332, 419] on div "Medium-Light Roast (6)" at bounding box center [416, 419] width 178 height 50
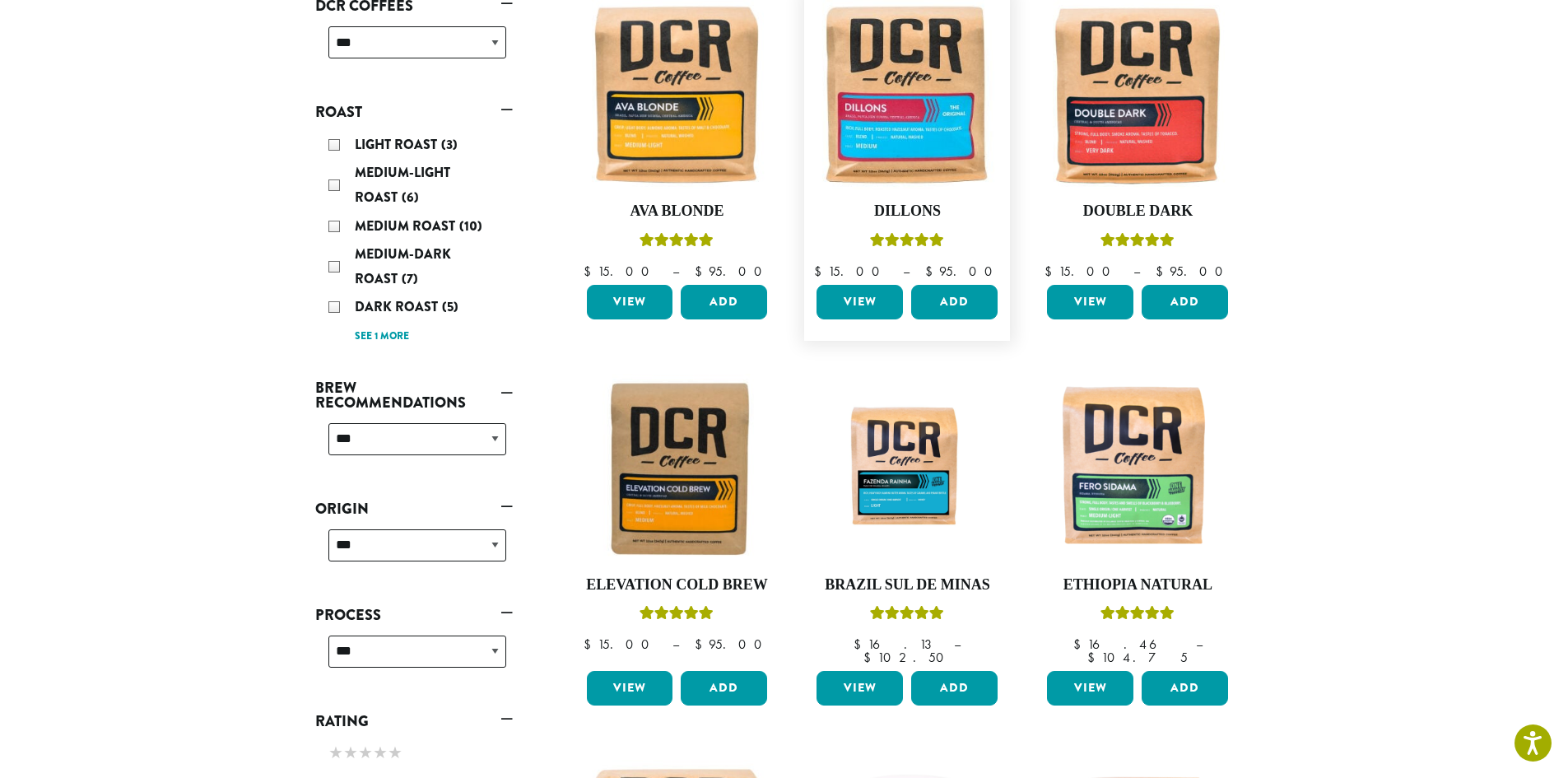
scroll to position [348, 0]
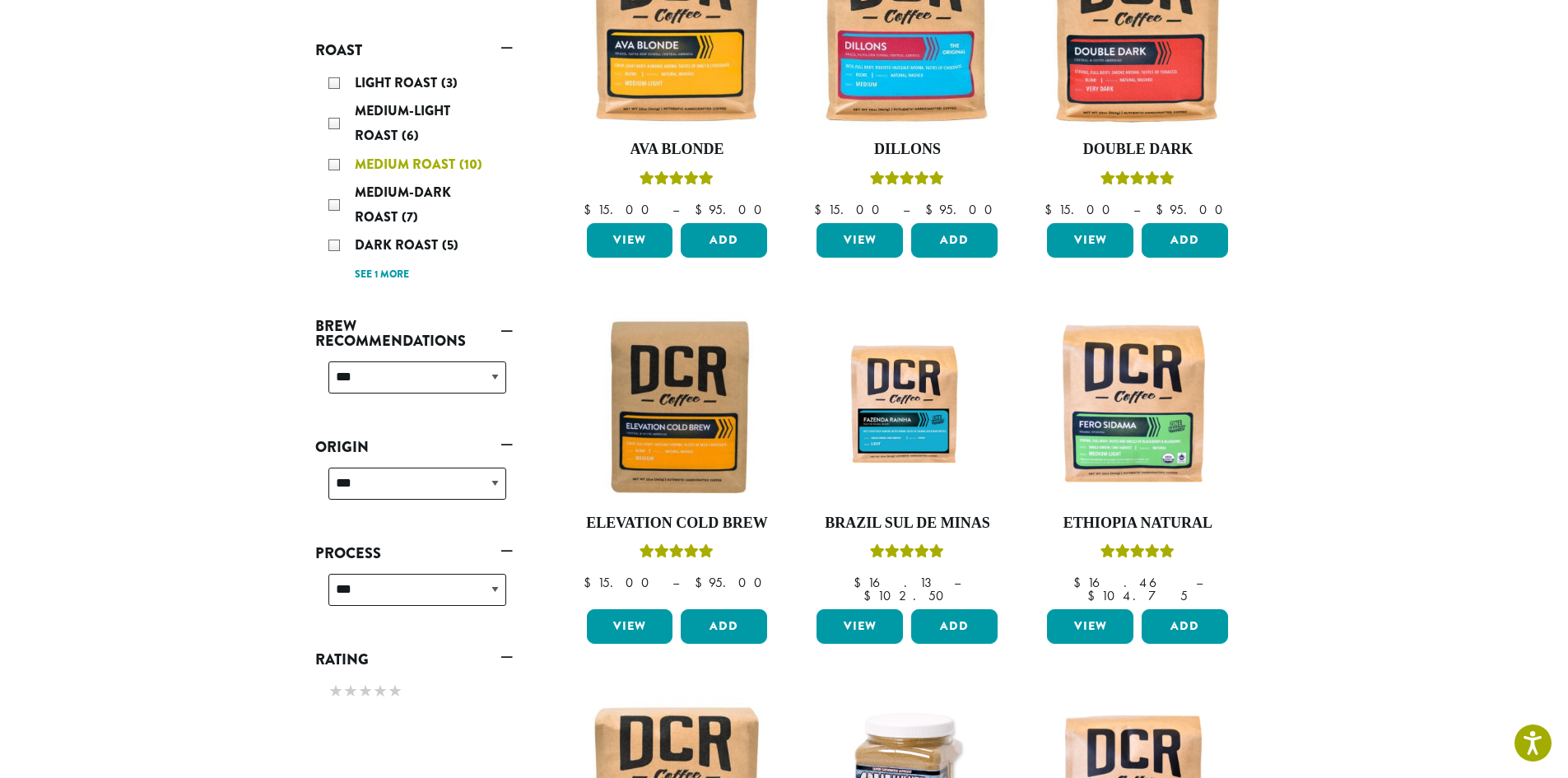
click at [332, 166] on div "Medium Roast (10)" at bounding box center [416, 164] width 178 height 25
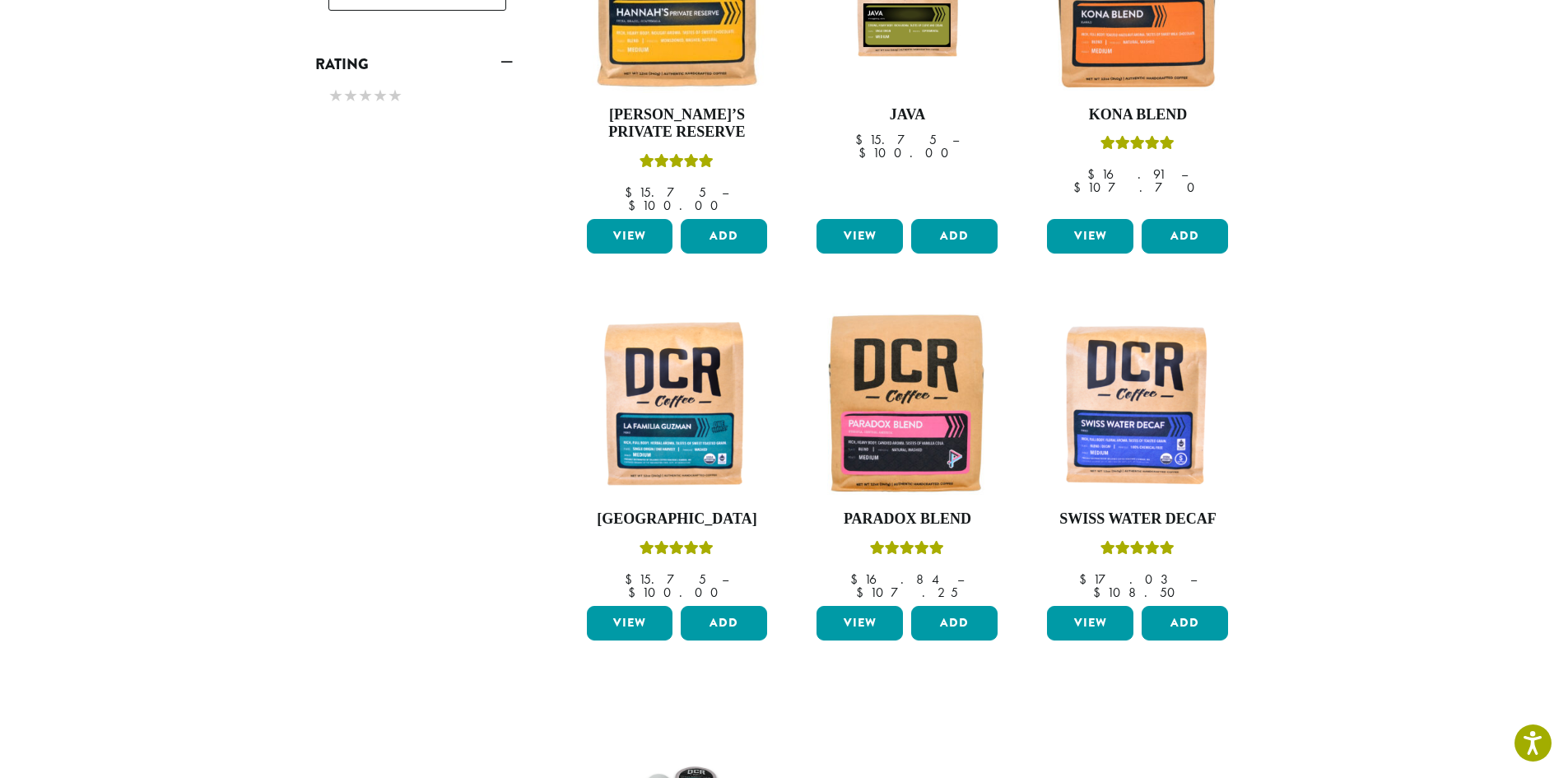
scroll to position [760, 0]
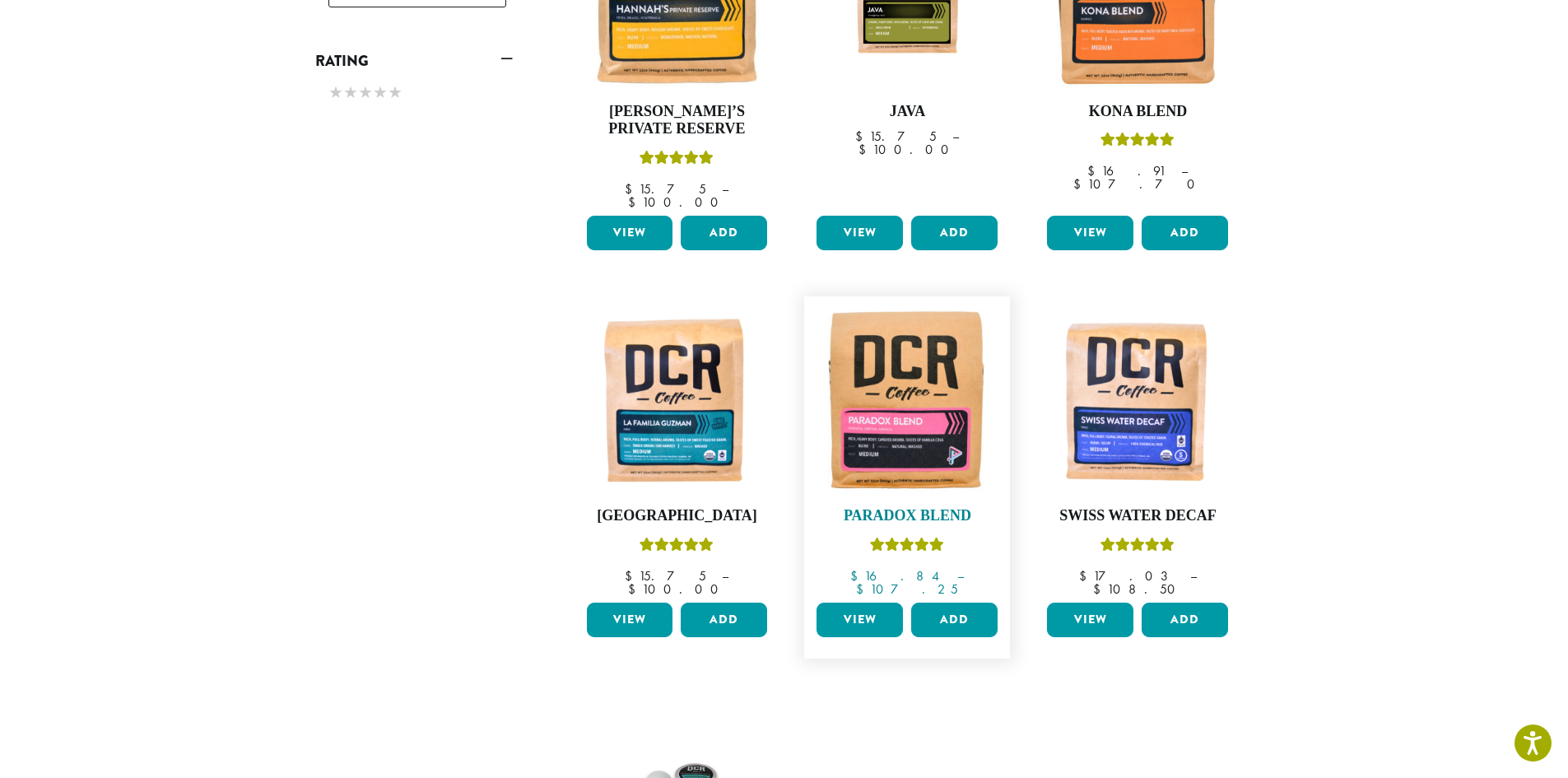
click at [916, 430] on img at bounding box center [907, 398] width 189 height 189
click at [699, 413] on img at bounding box center [676, 398] width 189 height 189
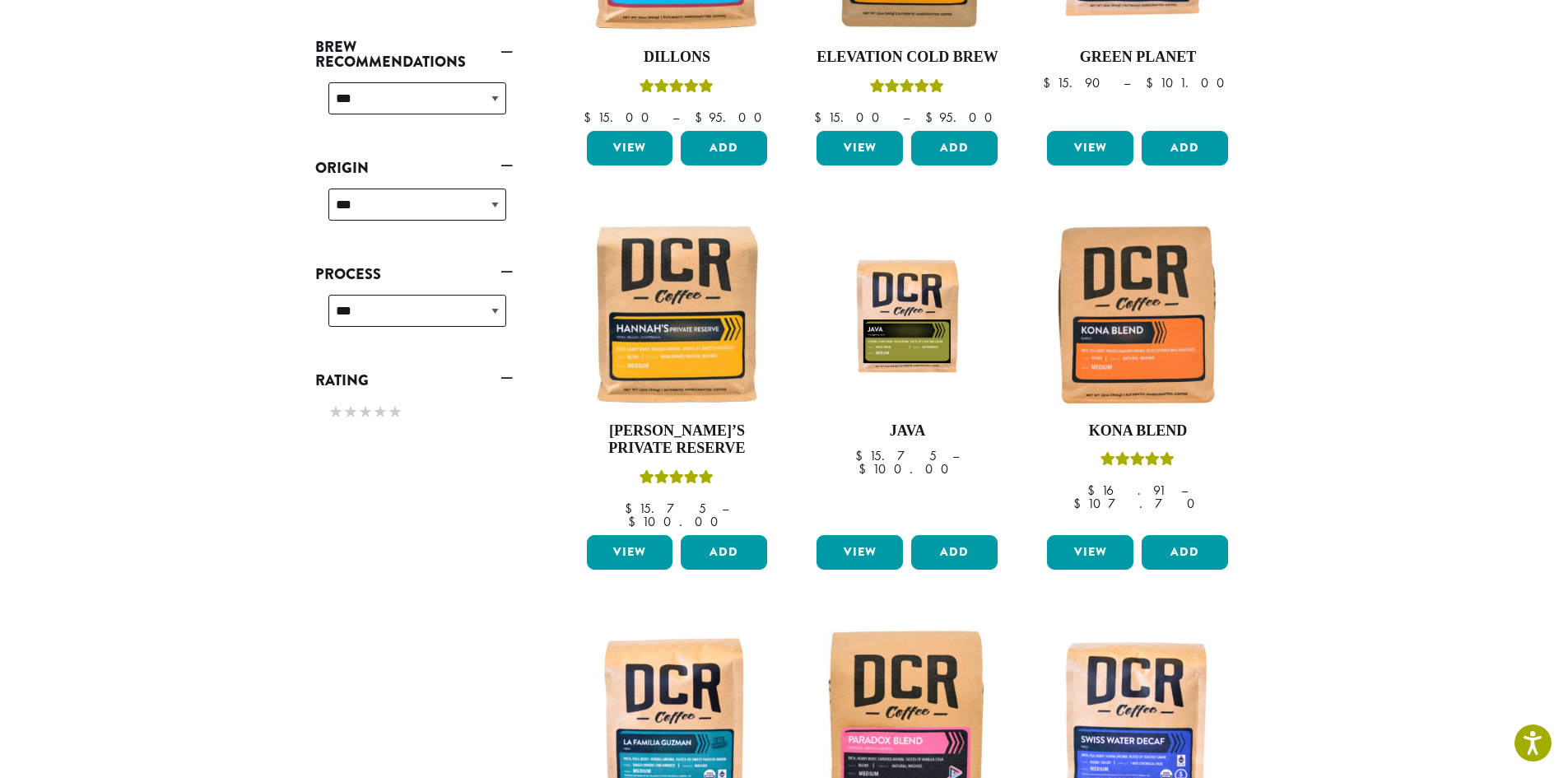
scroll to position [430, 0]
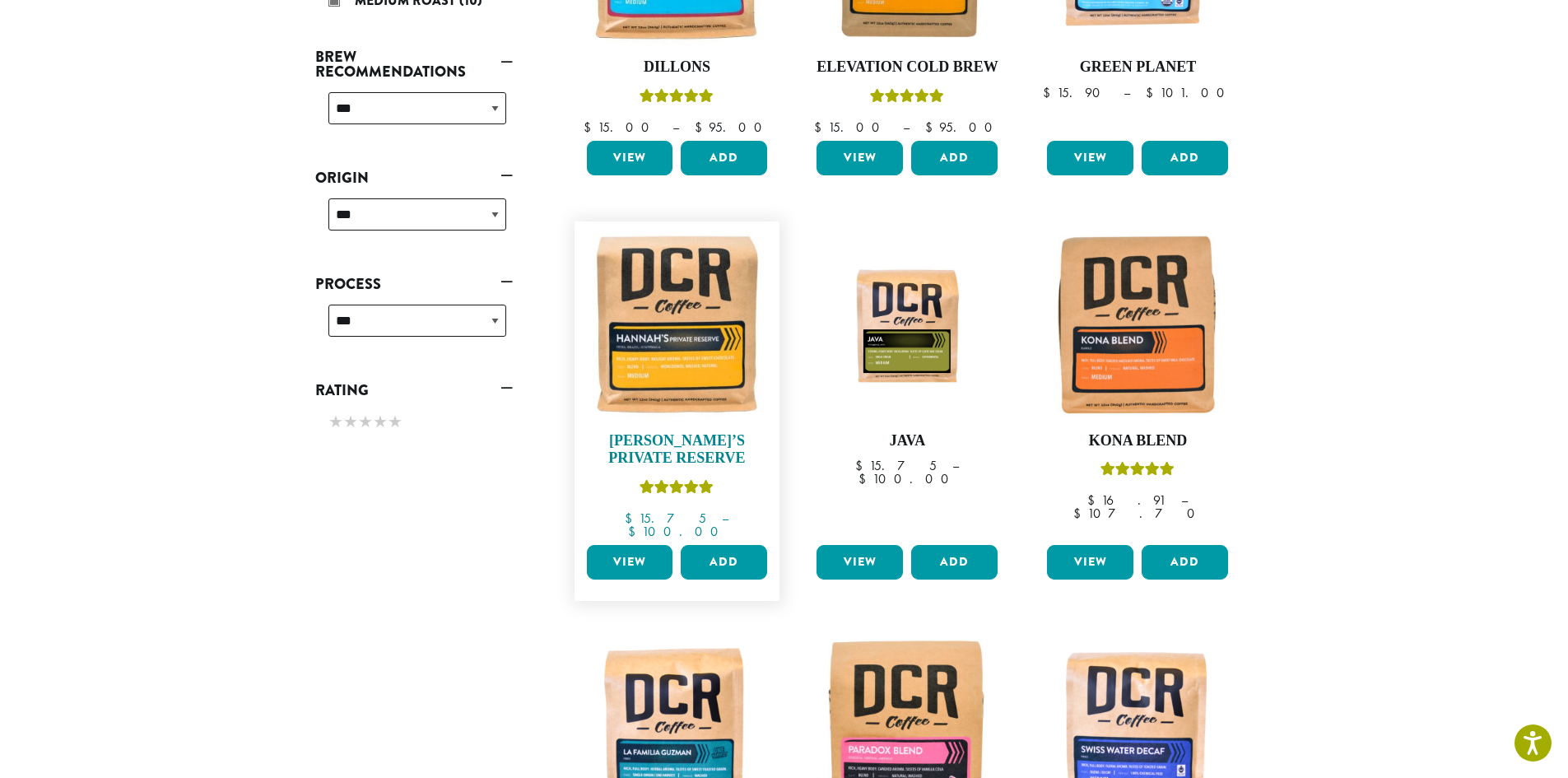
click at [684, 356] on img at bounding box center [676, 324] width 189 height 189
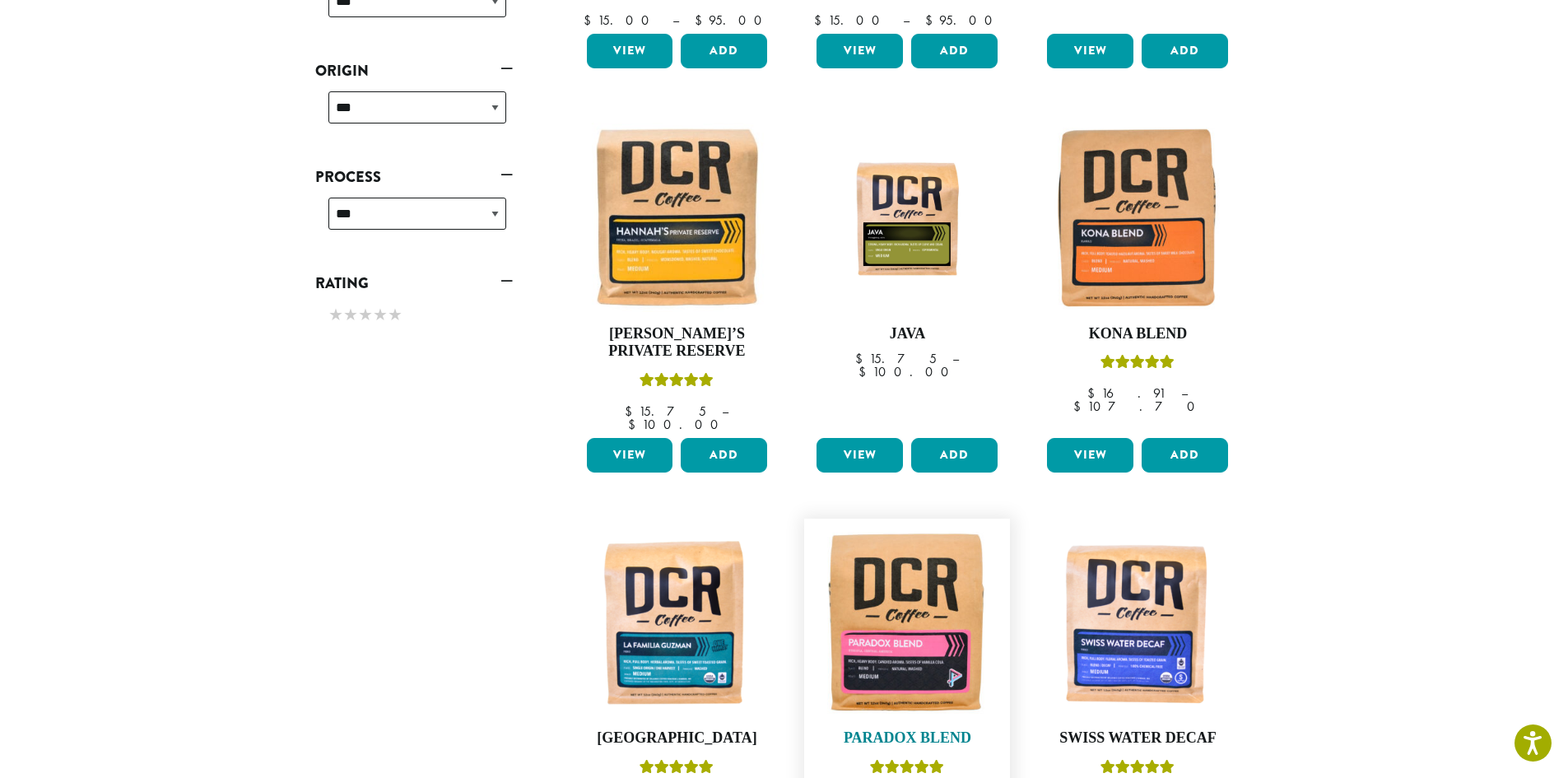
scroll to position [203, 0]
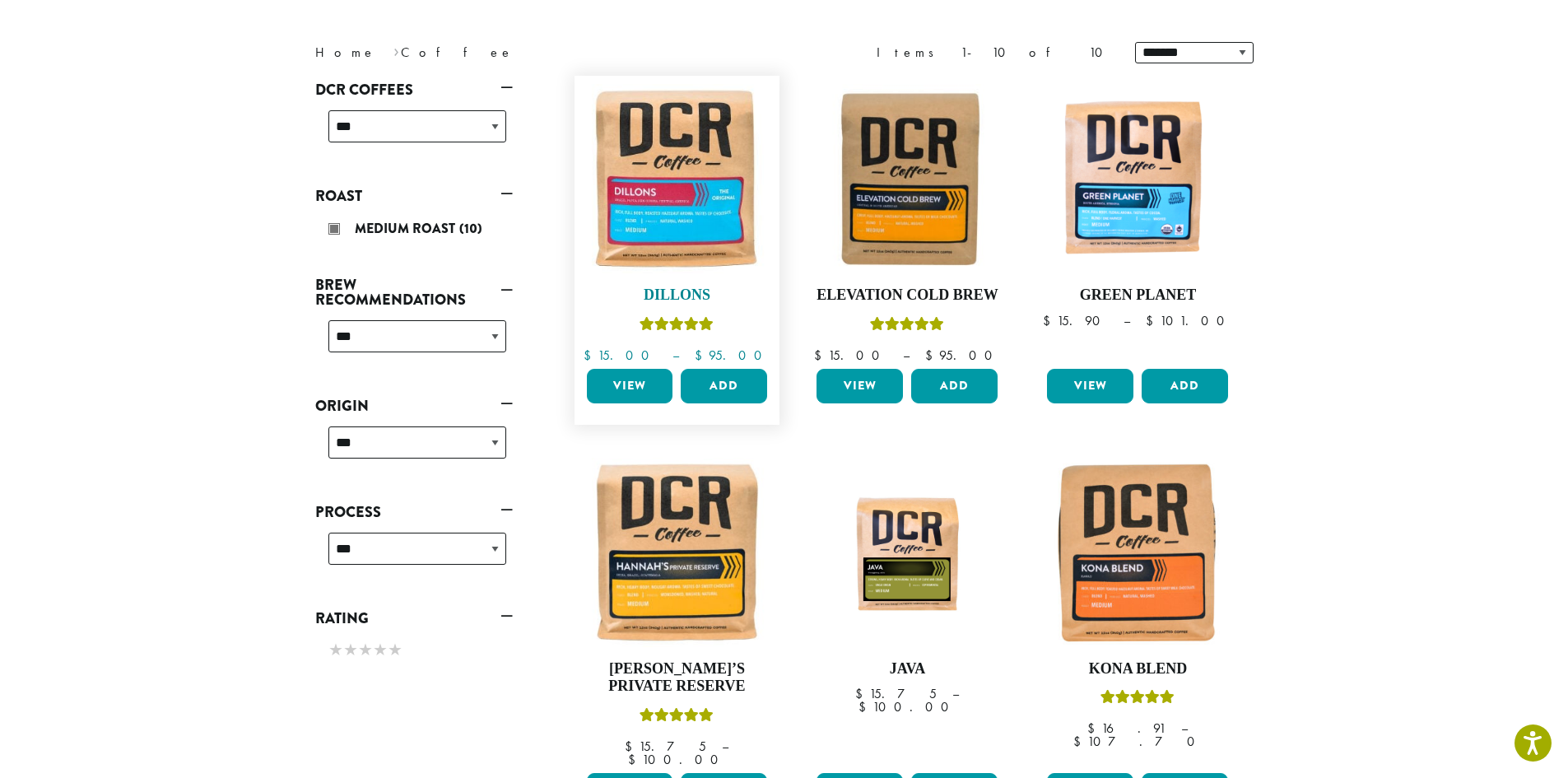
click at [686, 203] on img at bounding box center [676, 178] width 189 height 189
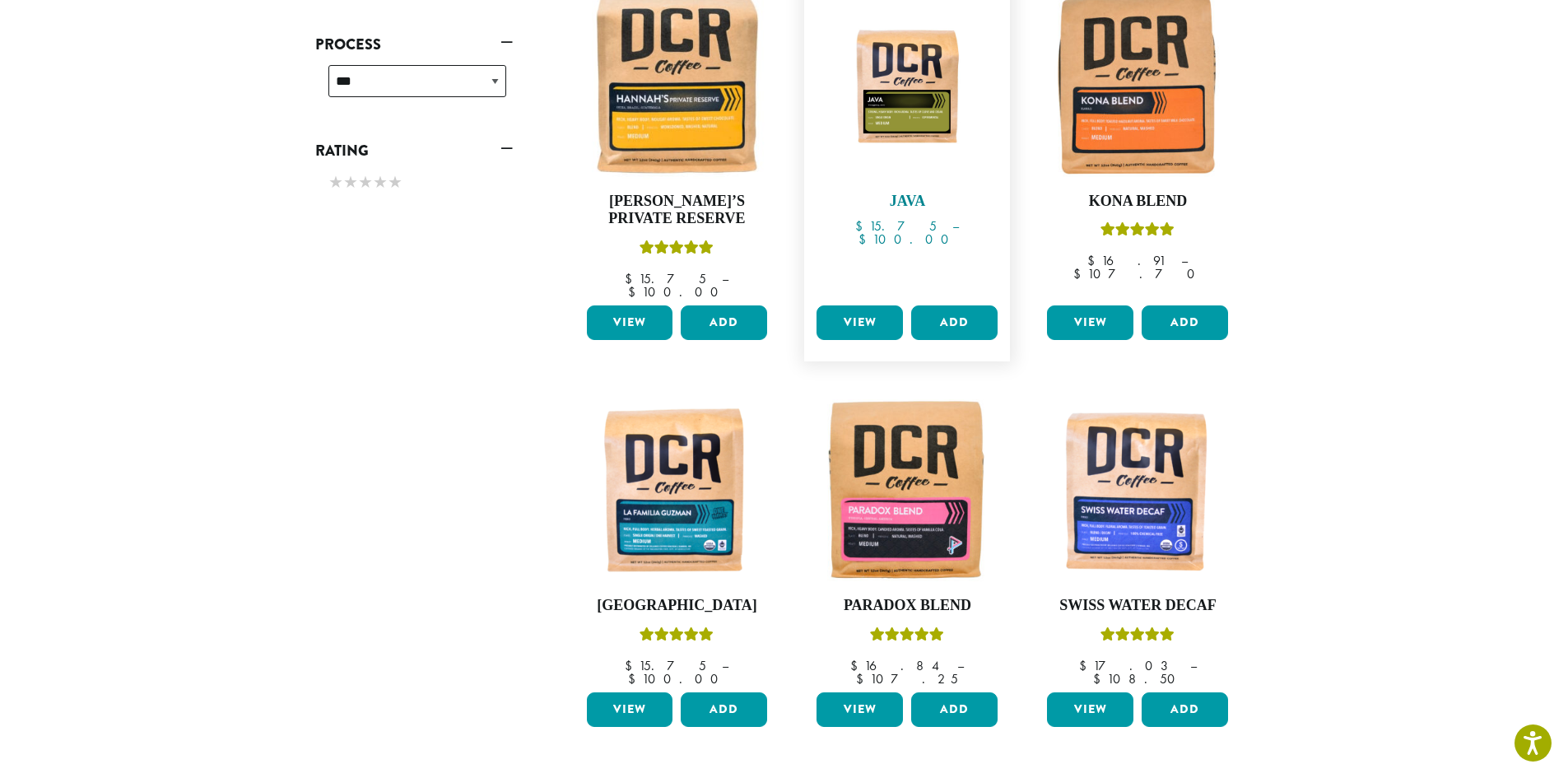
scroll to position [701, 0]
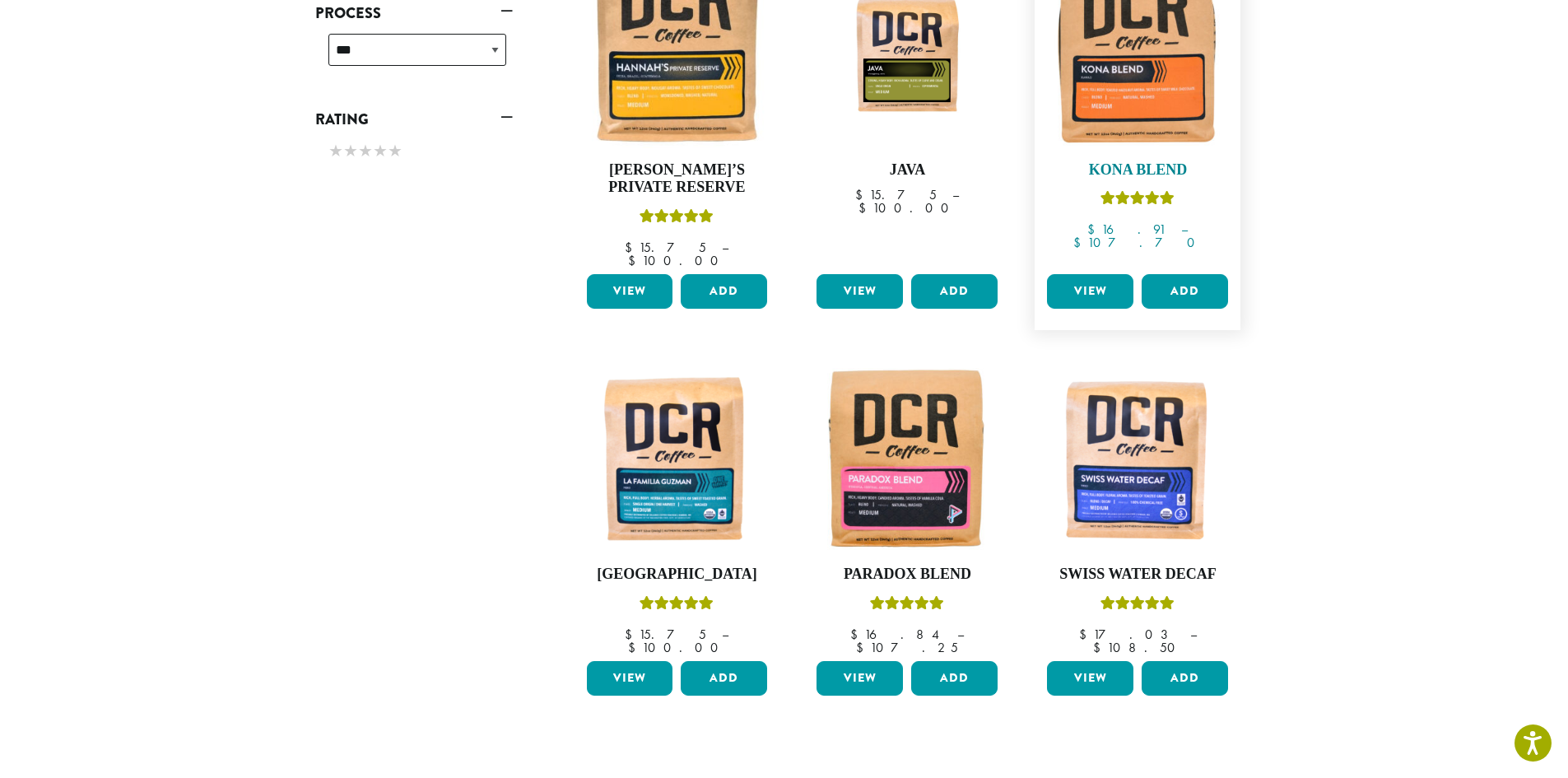
click at [1176, 95] on img at bounding box center [1137, 53] width 189 height 189
click at [915, 466] on img at bounding box center [907, 457] width 189 height 189
